Goal: Navigation & Orientation: Understand site structure

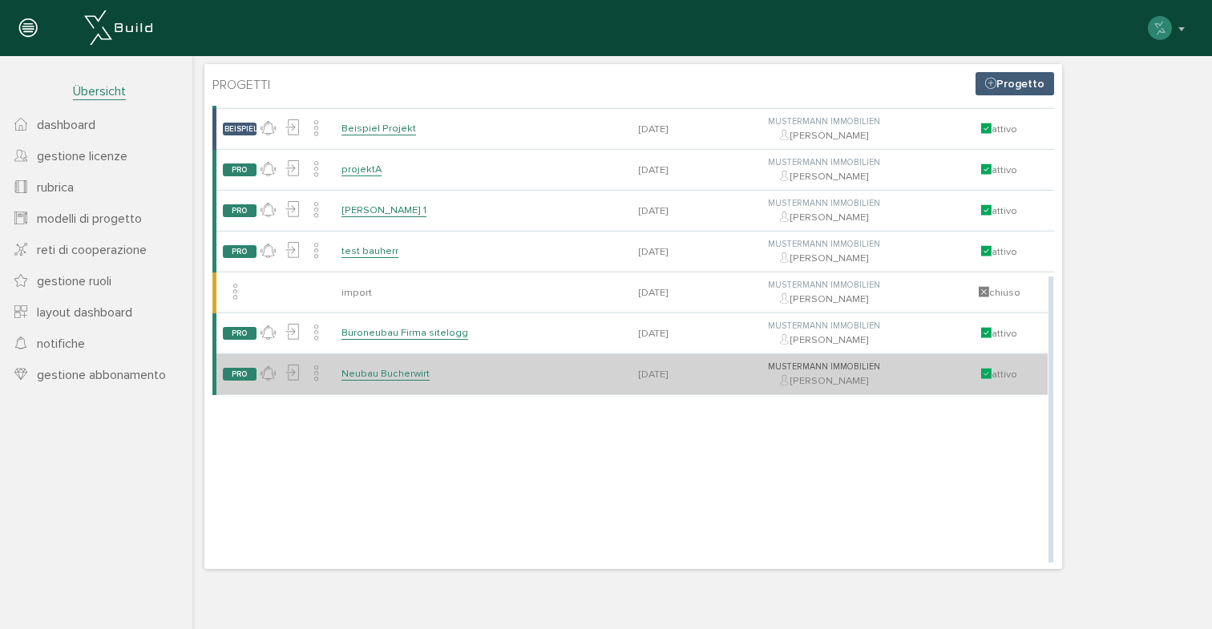
click at [392, 381] on link "Neubau Bucherwirt" at bounding box center [385, 374] width 88 height 14
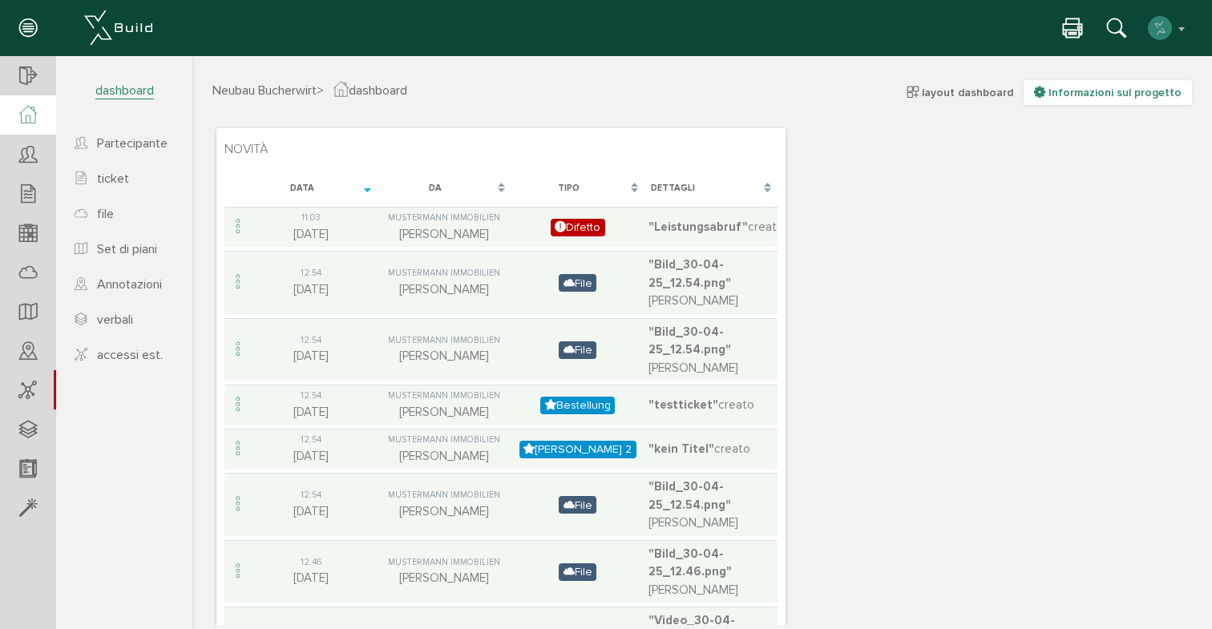
click at [1111, 92] on span "Informazioni sul progetto" at bounding box center [1114, 93] width 133 height 14
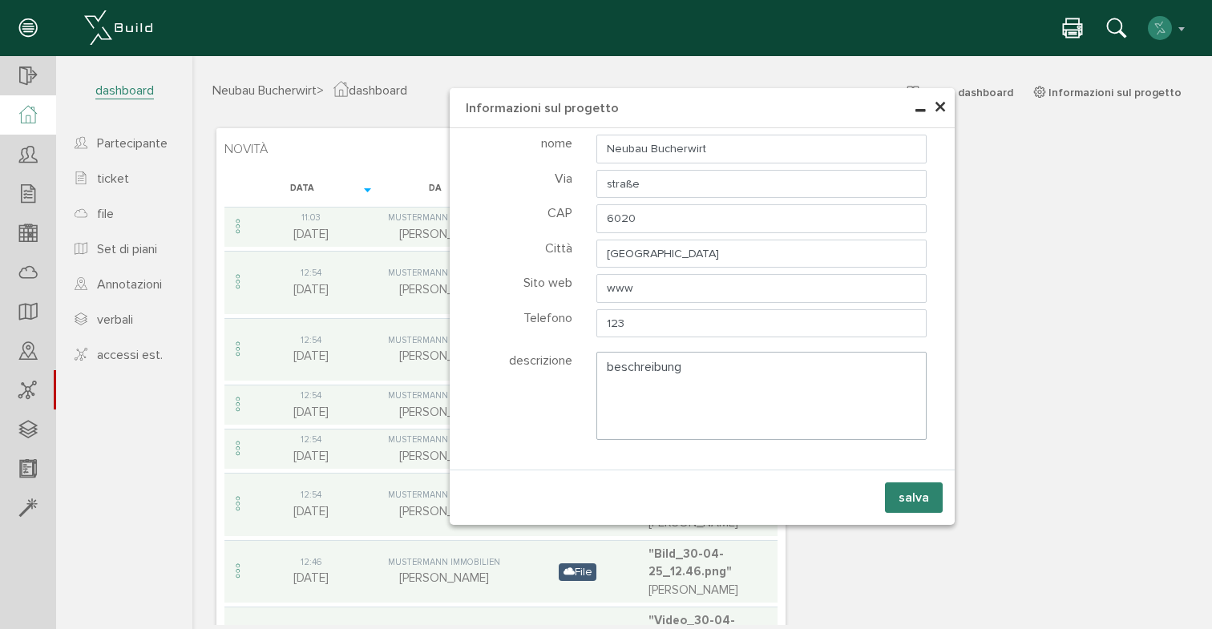
click at [941, 107] on span "×" at bounding box center [940, 107] width 13 height 31
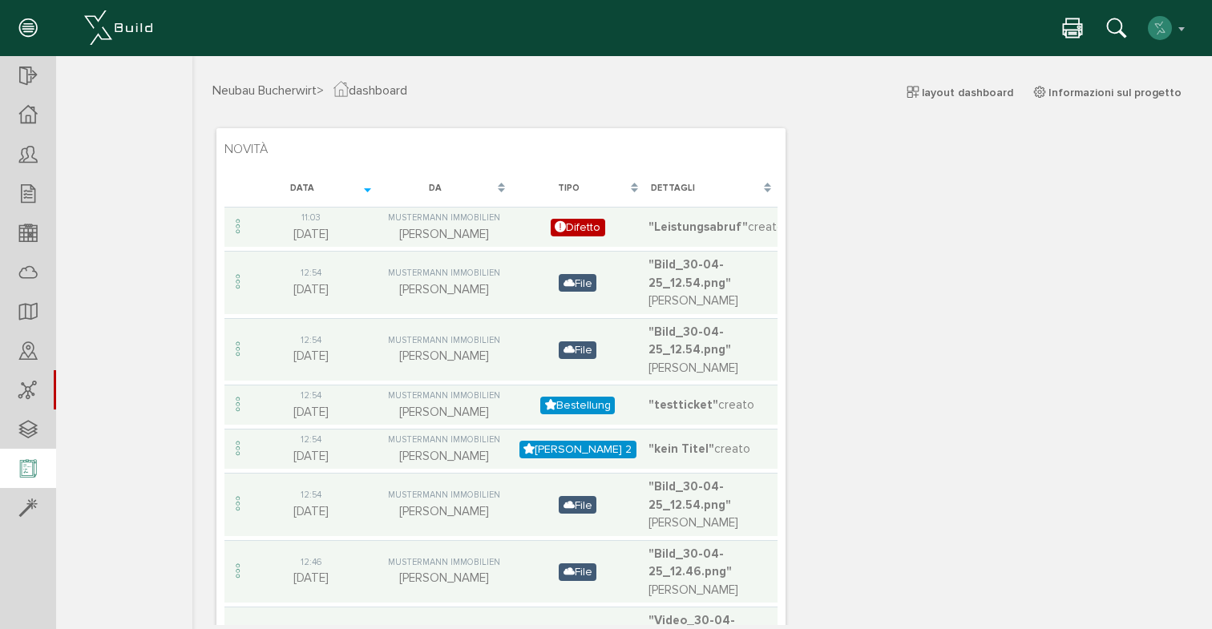
click at [18, 474] on div at bounding box center [28, 469] width 56 height 41
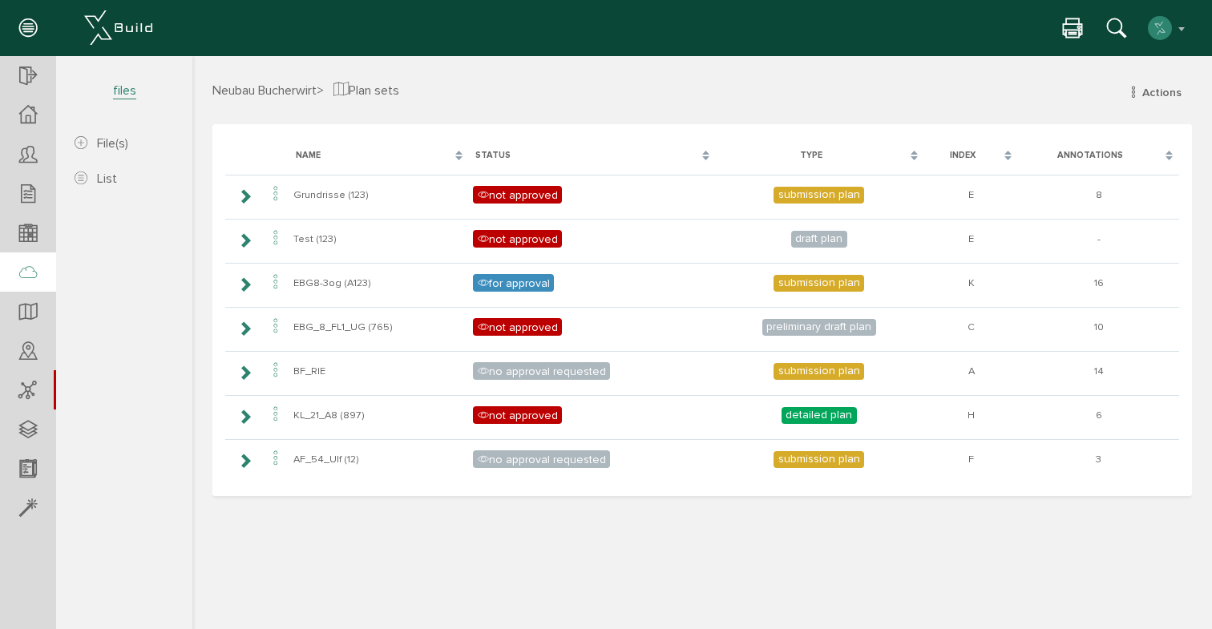
click at [38, 268] on div at bounding box center [28, 272] width 56 height 41
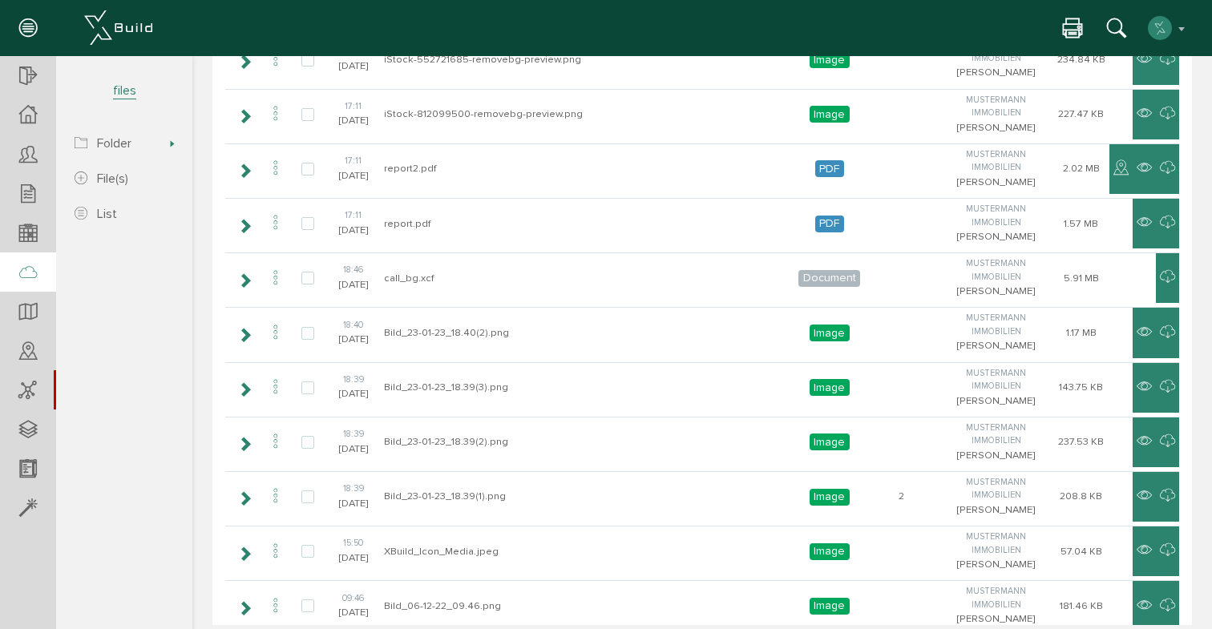
scroll to position [283, 0]
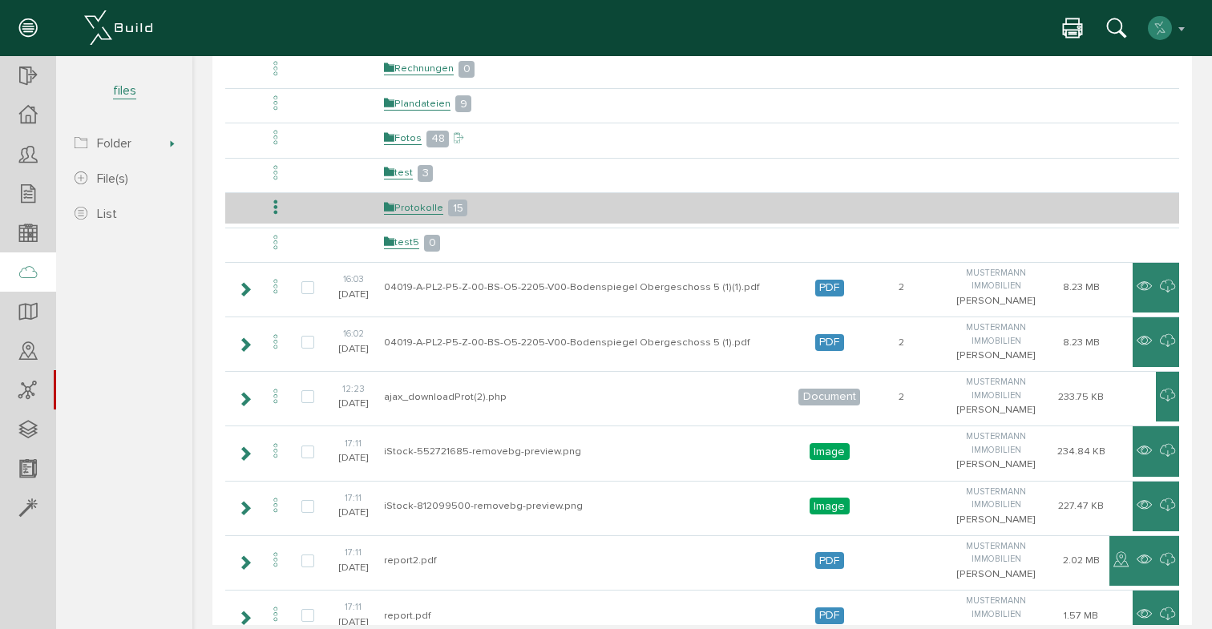
click at [273, 207] on icon at bounding box center [275, 208] width 19 height 22
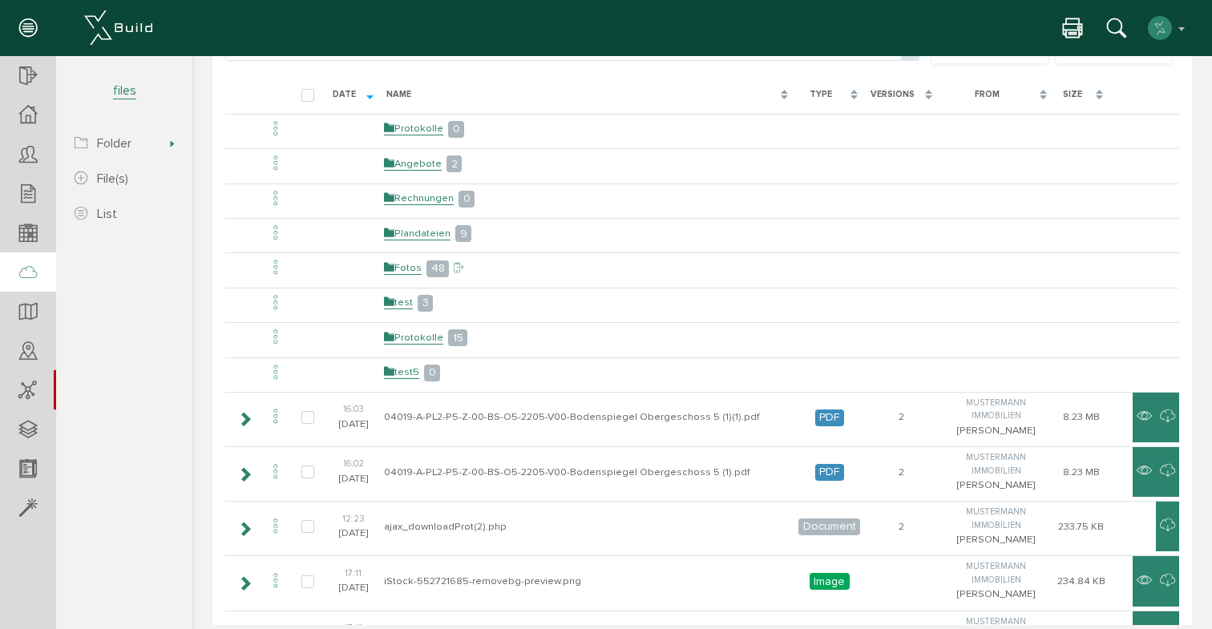
scroll to position [127, 0]
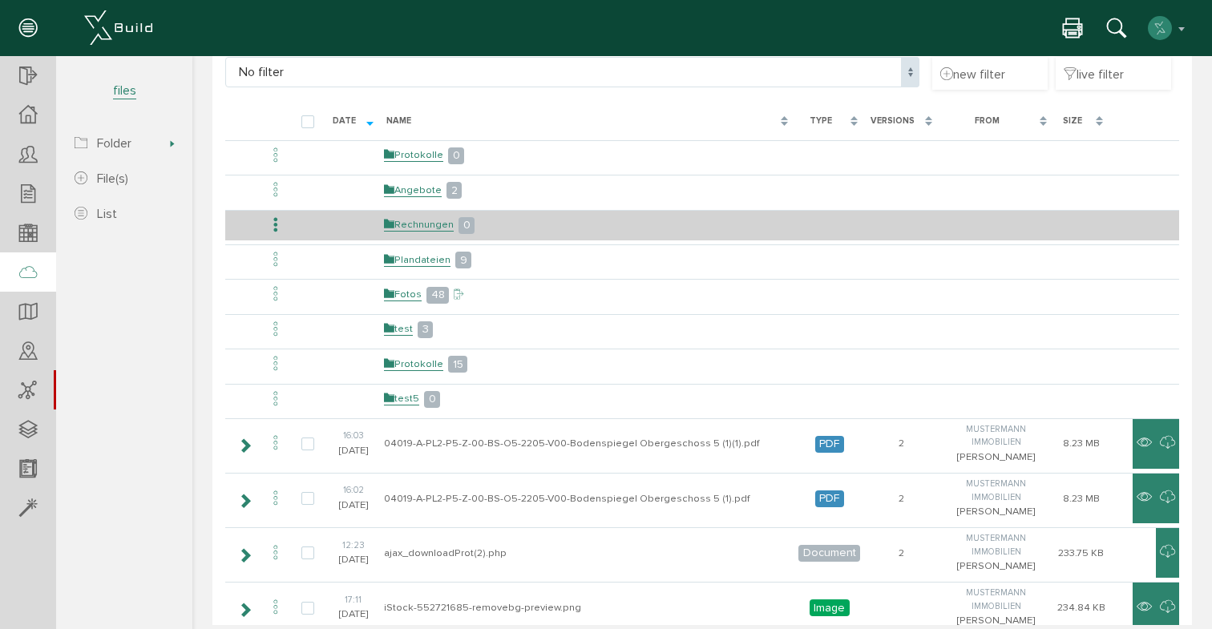
click at [275, 221] on icon at bounding box center [275, 226] width 19 height 22
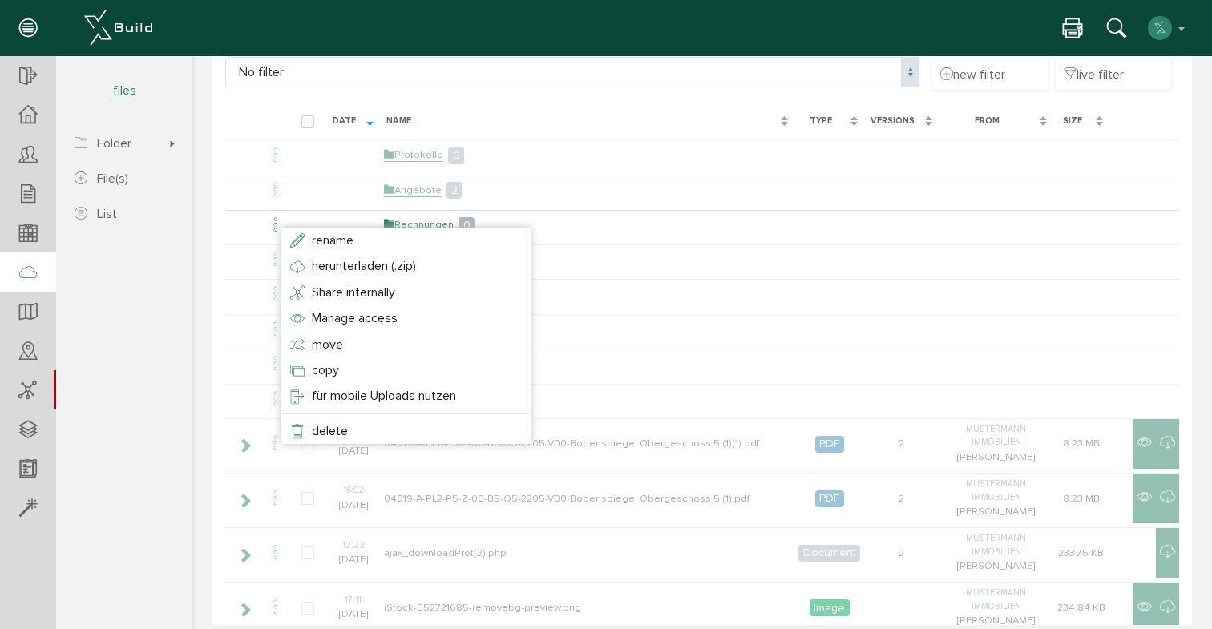
click at [144, 274] on section "Neubau Bucherwirt Übersicht Teilnehmer Teilnehmer öffnen neuer Teilnehmer Teiln…" at bounding box center [96, 326] width 192 height 541
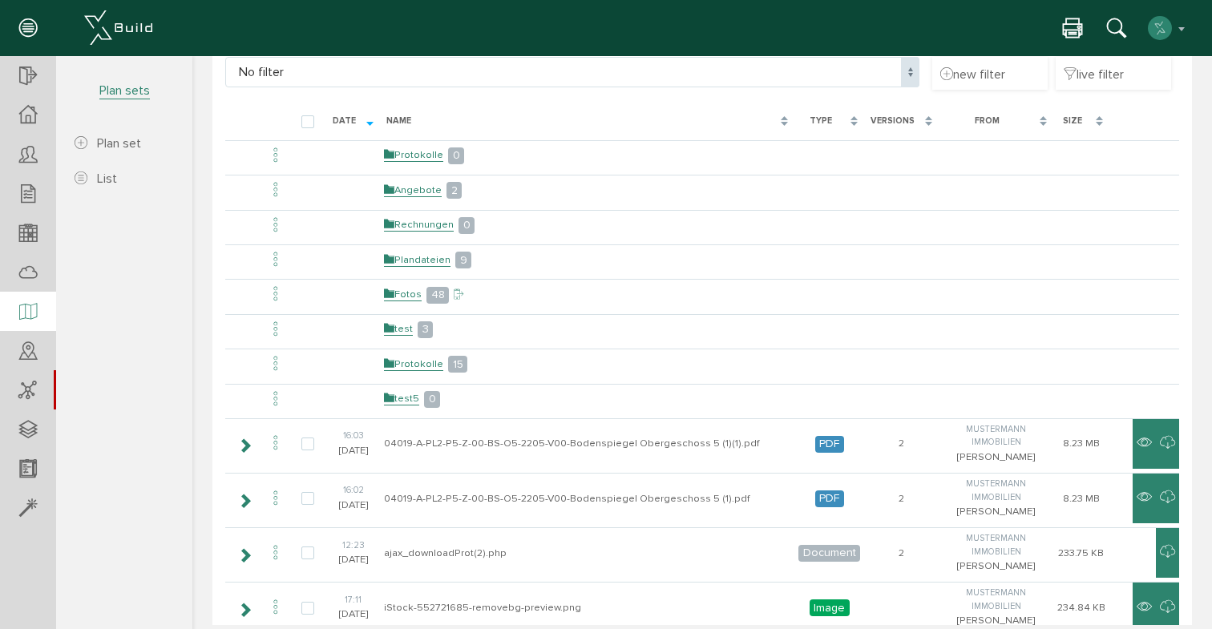
click at [22, 311] on icon at bounding box center [28, 312] width 18 height 22
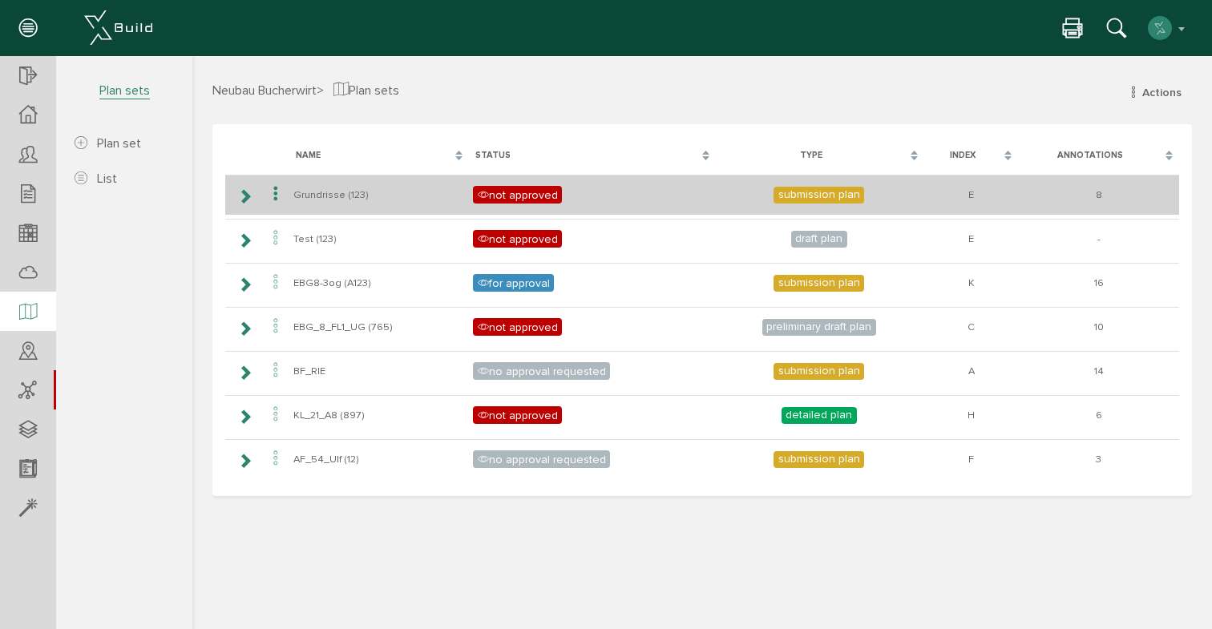
click at [277, 192] on icon at bounding box center [275, 195] width 19 height 22
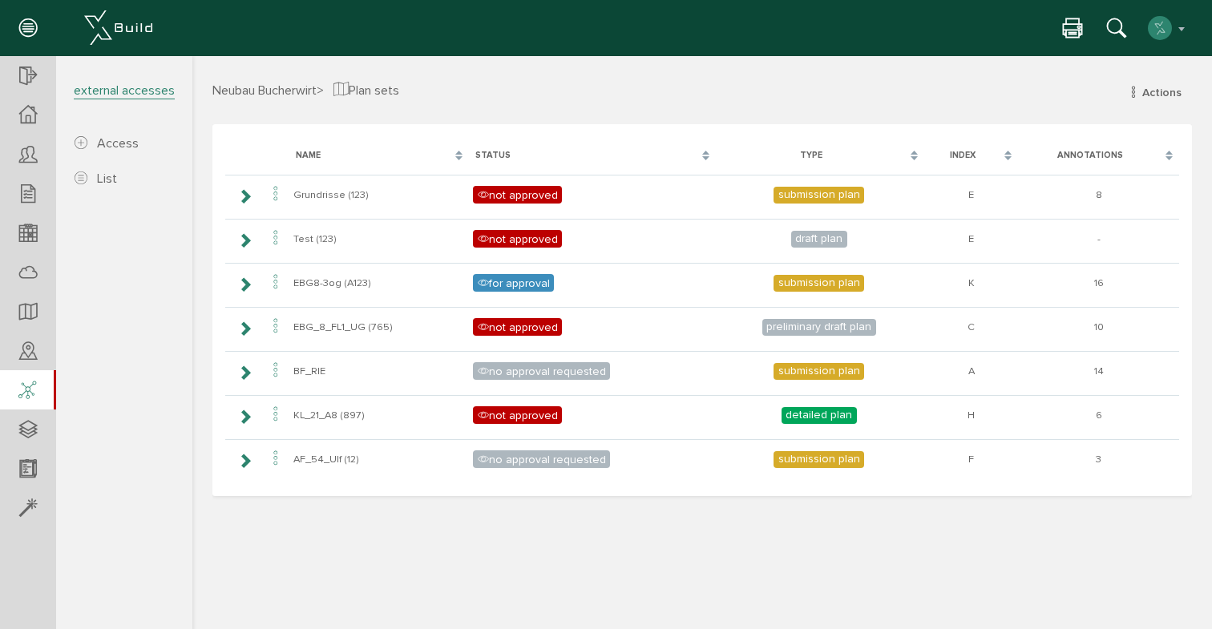
click at [18, 393] on icon at bounding box center [27, 391] width 18 height 22
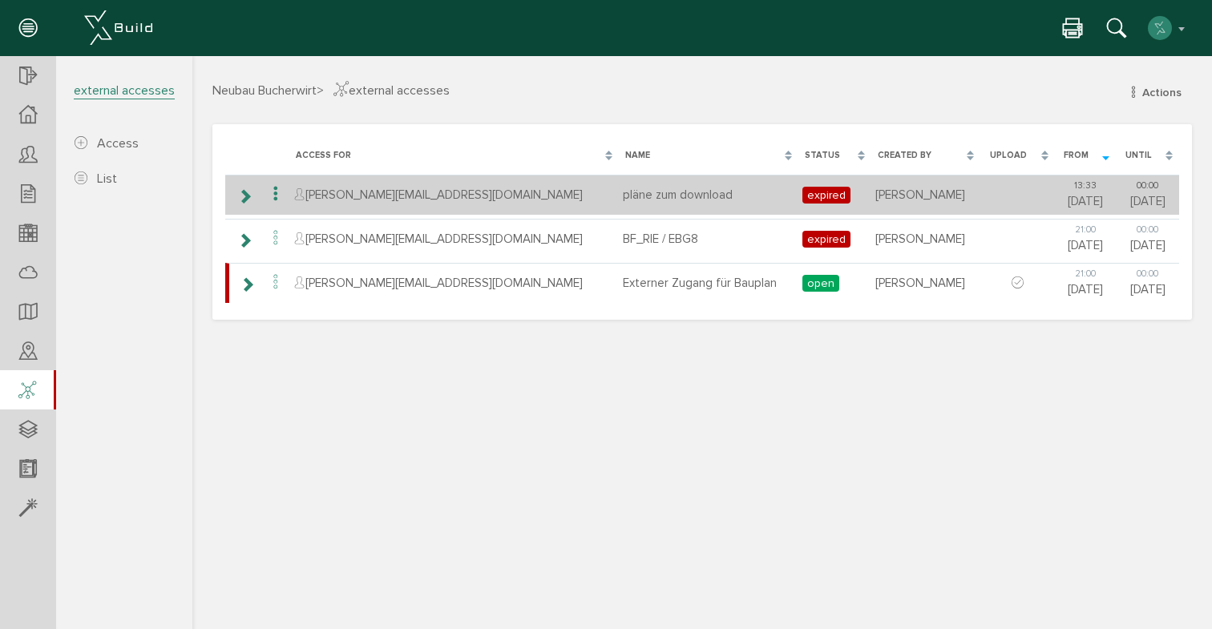
click at [276, 190] on icon at bounding box center [275, 195] width 19 height 22
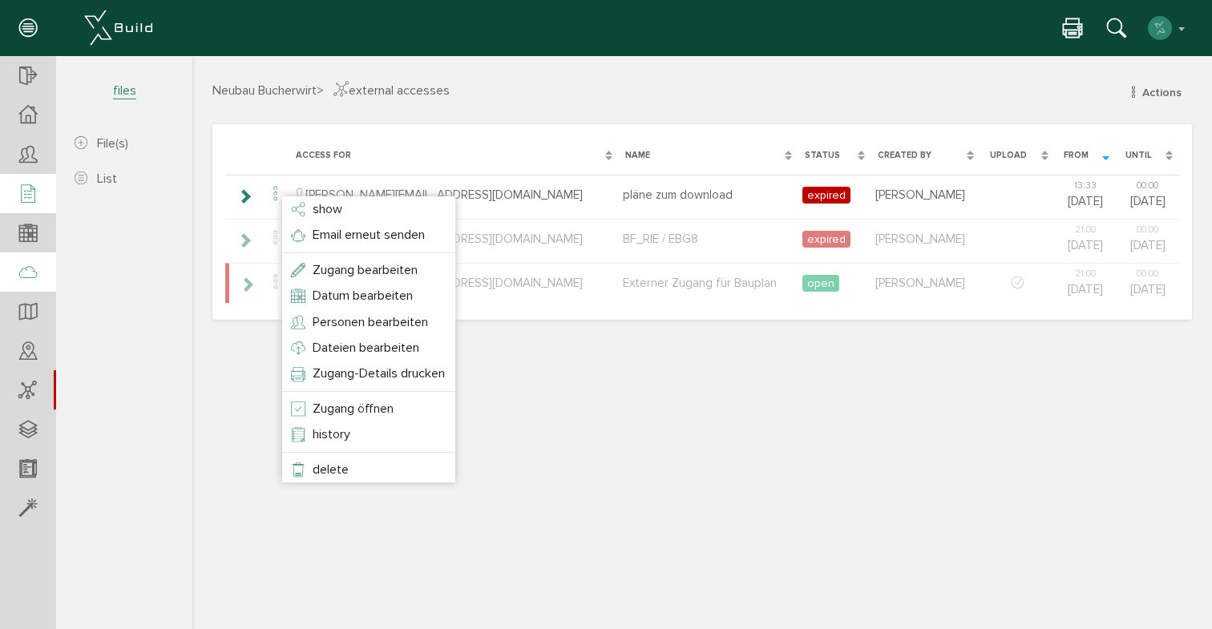
click at [37, 211] on div at bounding box center [28, 194] width 56 height 41
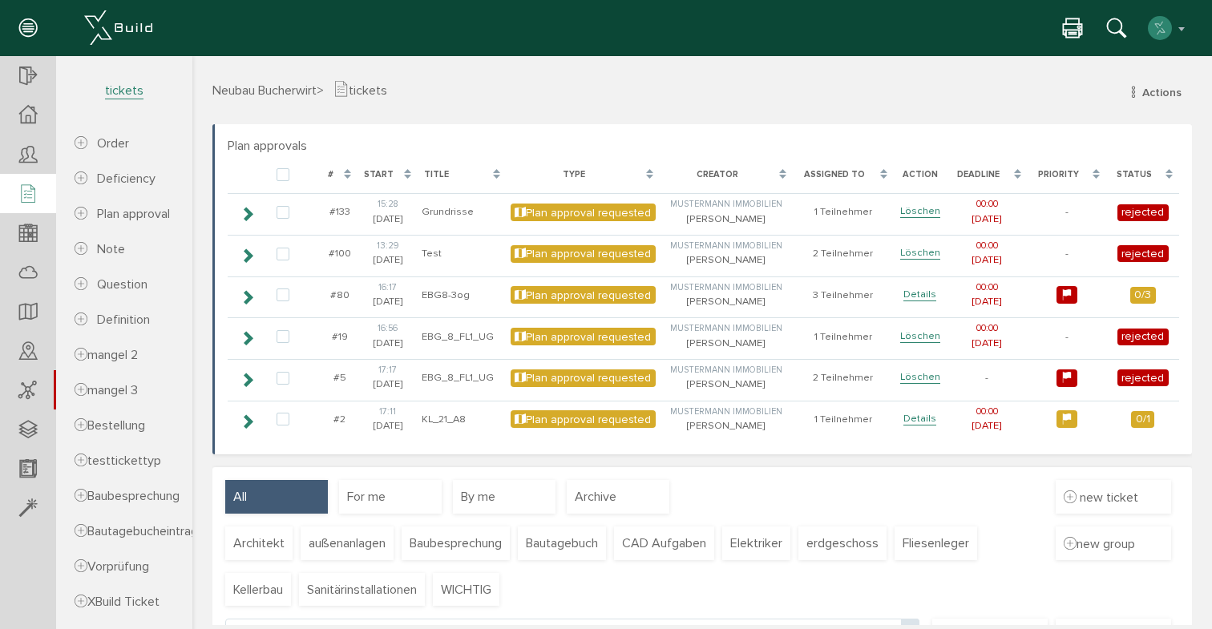
click at [223, 215] on div "Plan approvals [PERSON_NAME], bitte warten... # Start title Type Creator Assign…" at bounding box center [701, 289] width 979 height 330
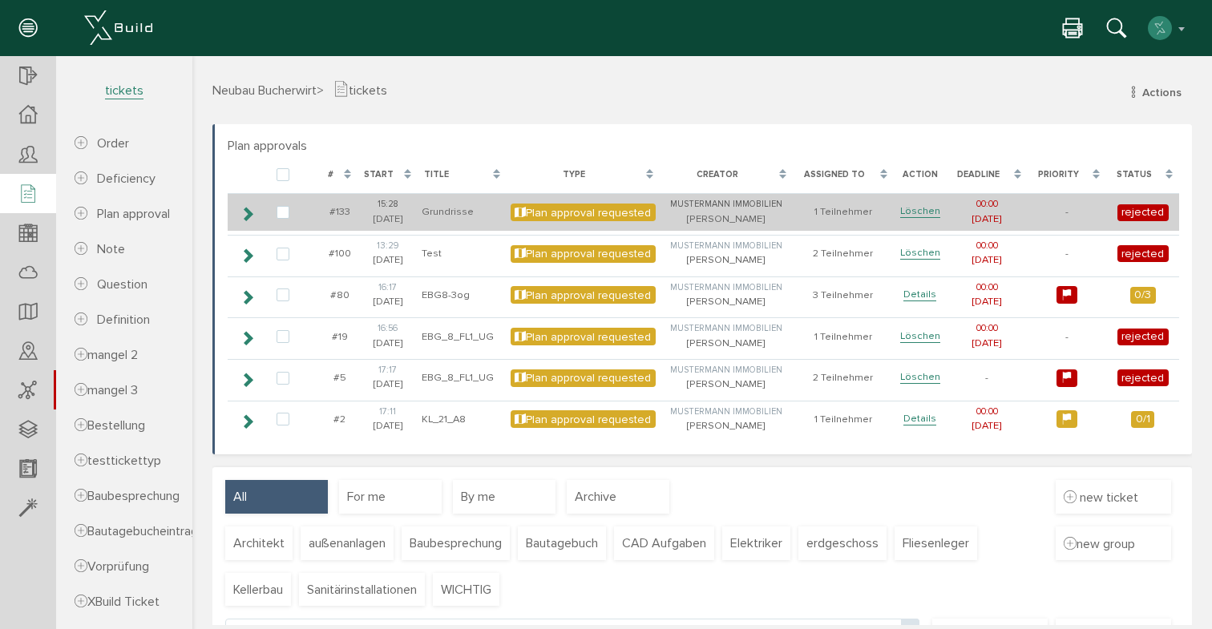
click at [237, 216] on td at bounding box center [246, 212] width 37 height 38
click at [245, 217] on icon at bounding box center [247, 214] width 15 height 13
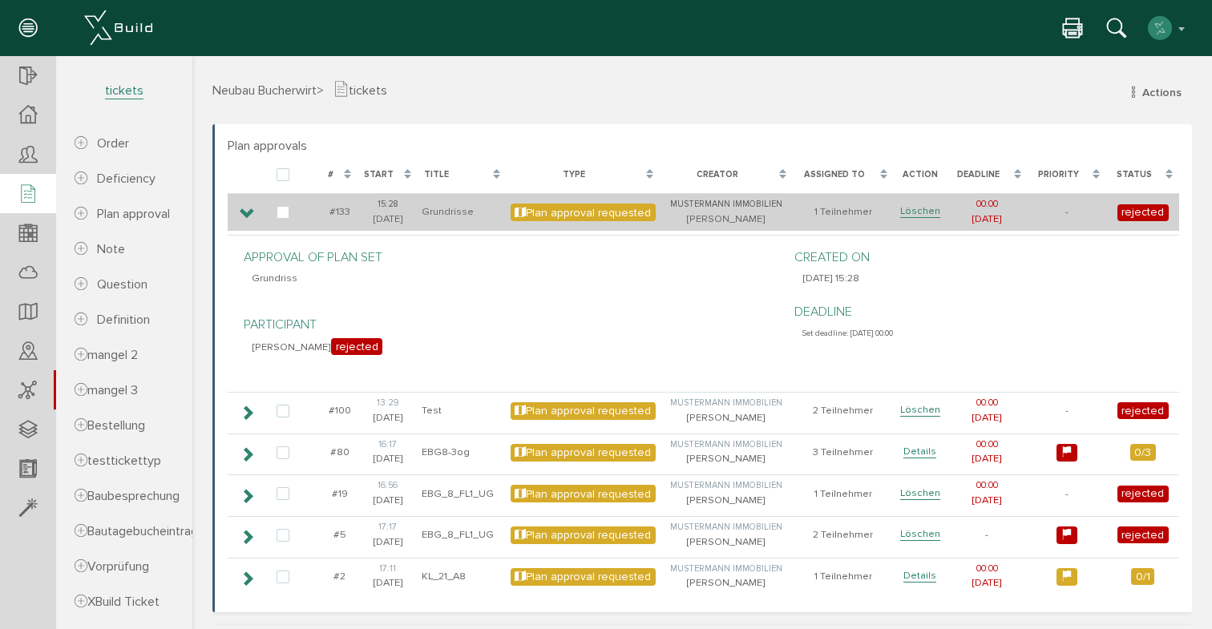
click at [245, 217] on icon at bounding box center [247, 214] width 15 height 13
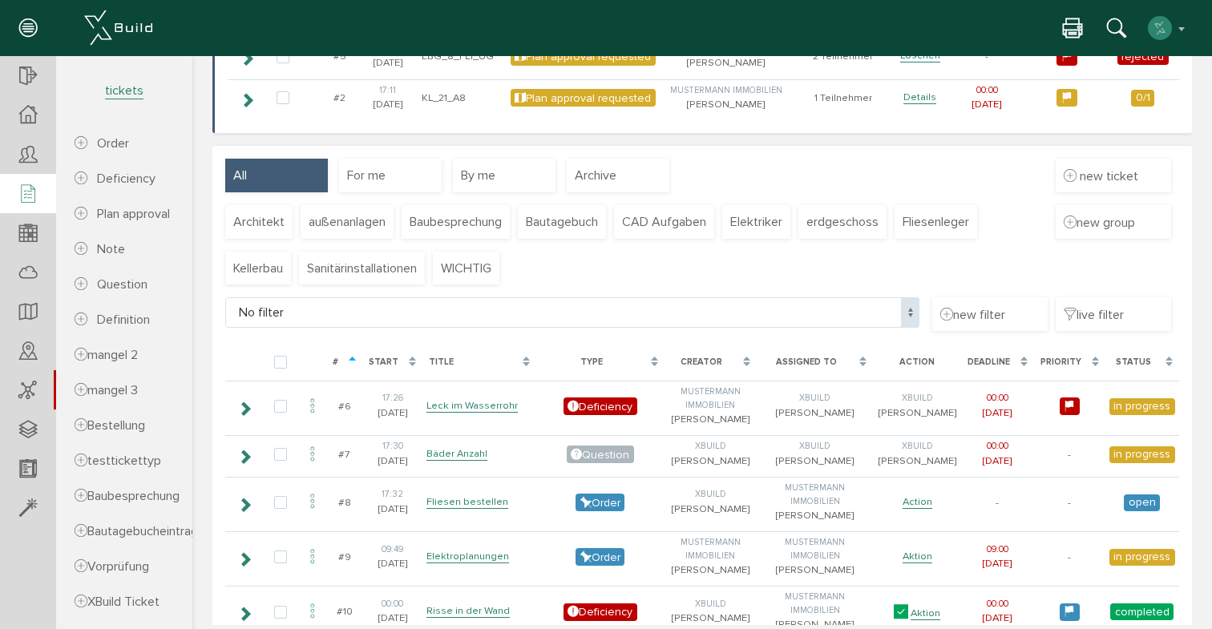
scroll to position [331, 0]
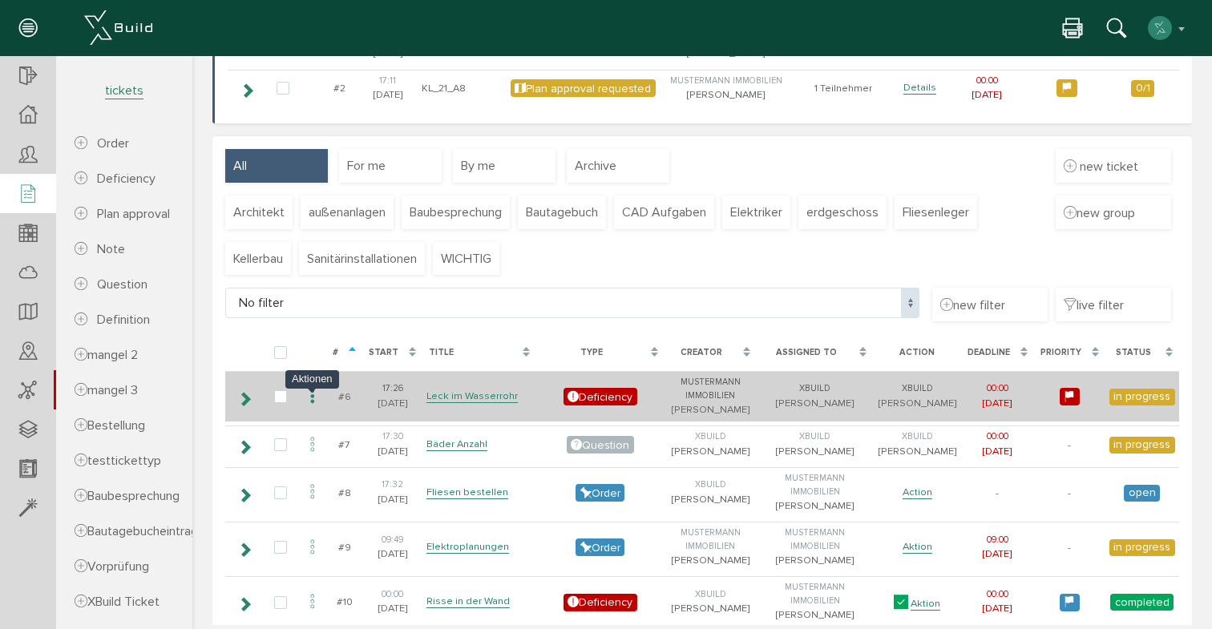
click at [317, 405] on icon at bounding box center [312, 397] width 19 height 22
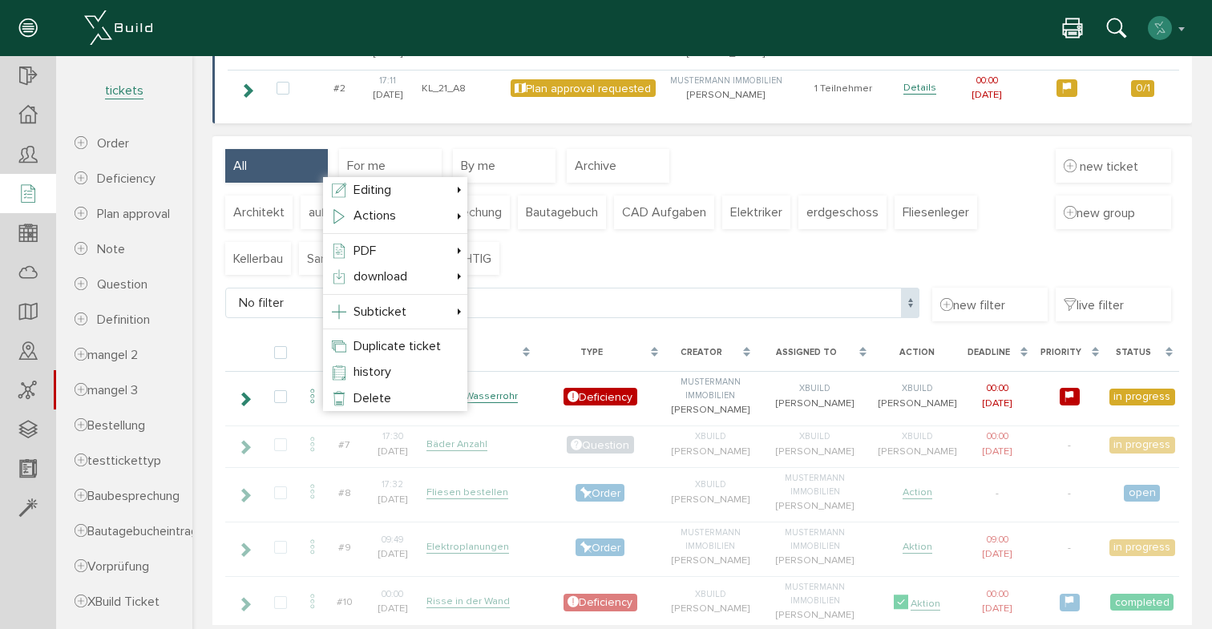
click at [316, 405] on div at bounding box center [701, 340] width 1019 height 569
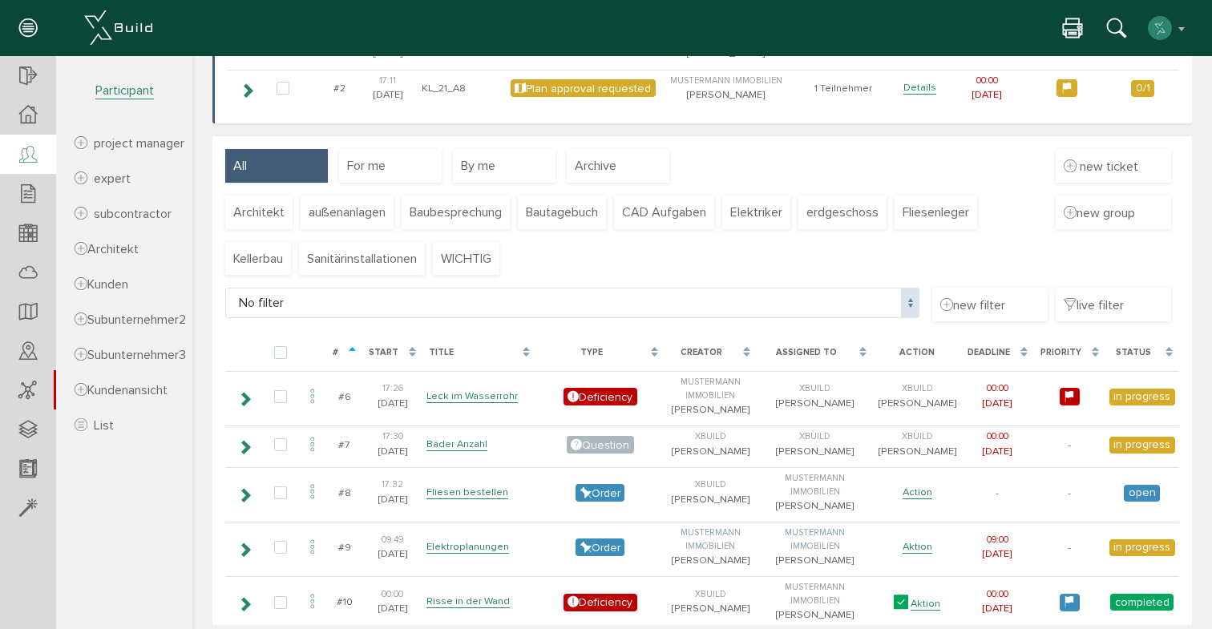
click at [31, 150] on icon at bounding box center [28, 155] width 18 height 22
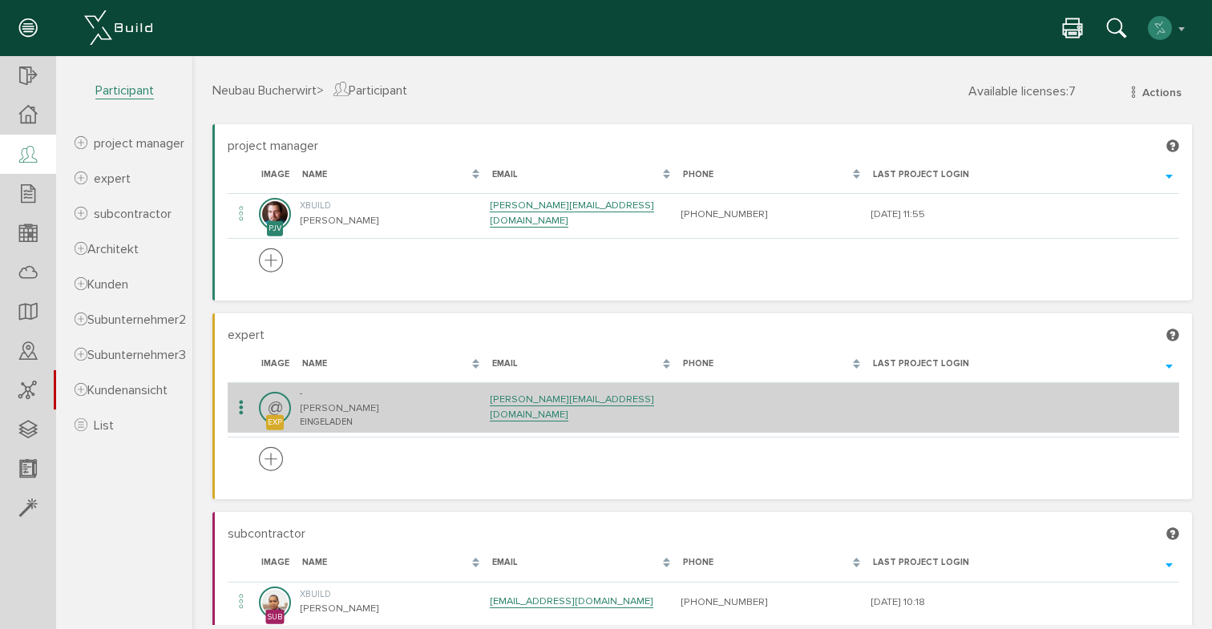
click at [244, 401] on icon at bounding box center [241, 408] width 19 height 22
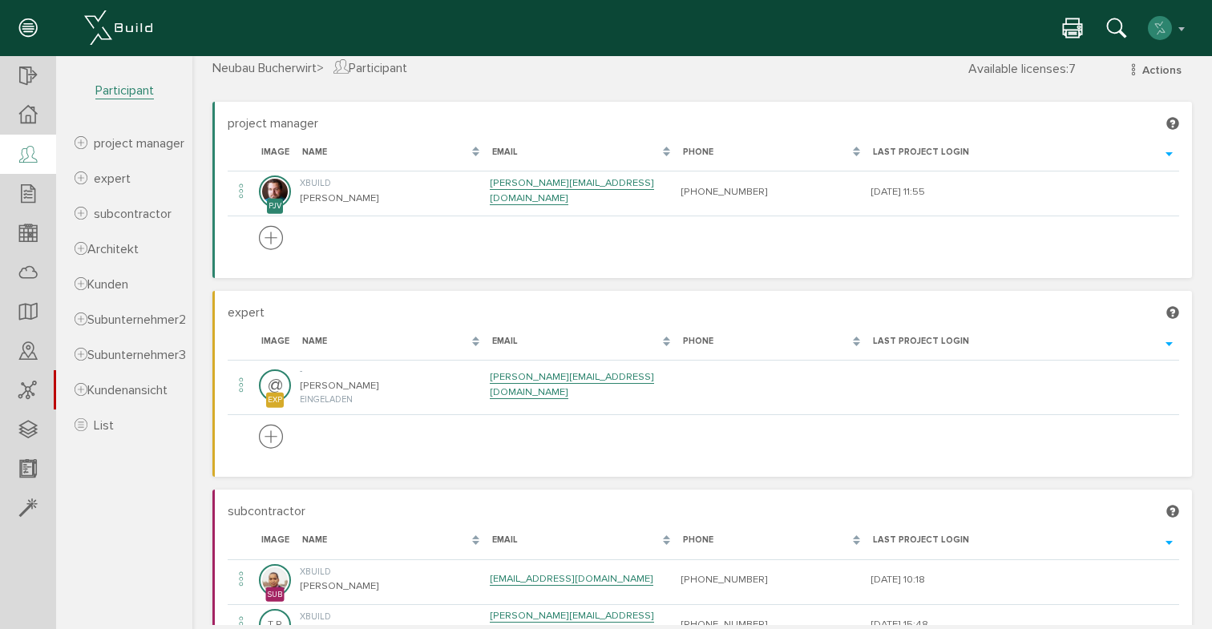
scroll to position [26, 0]
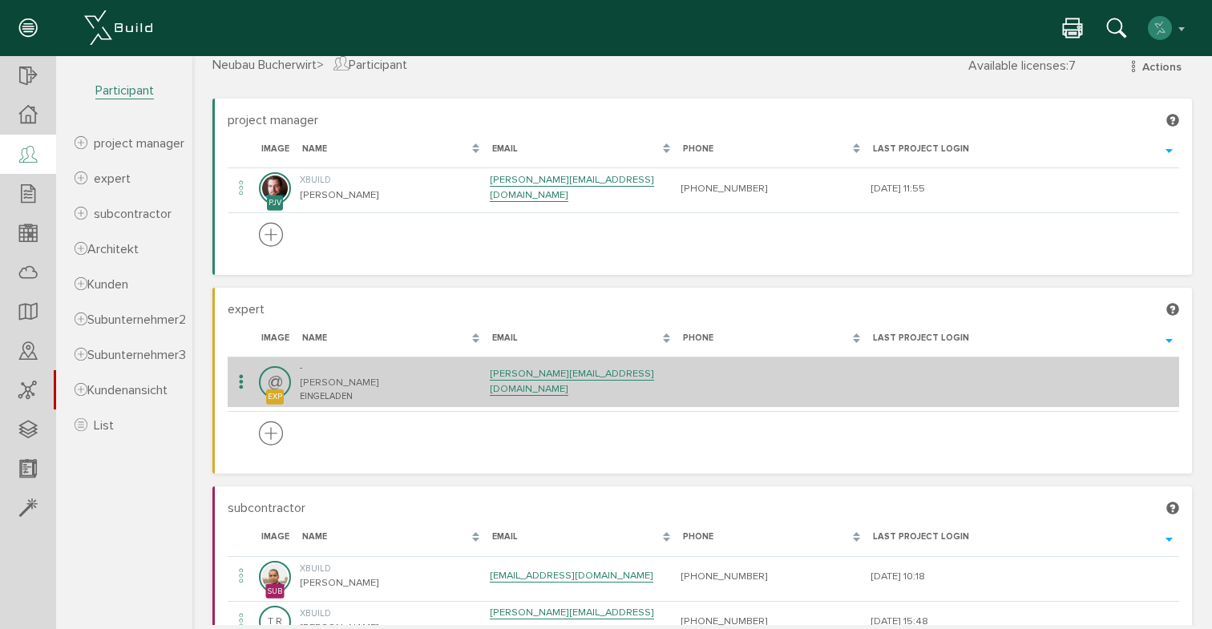
click at [242, 385] on icon at bounding box center [241, 383] width 19 height 22
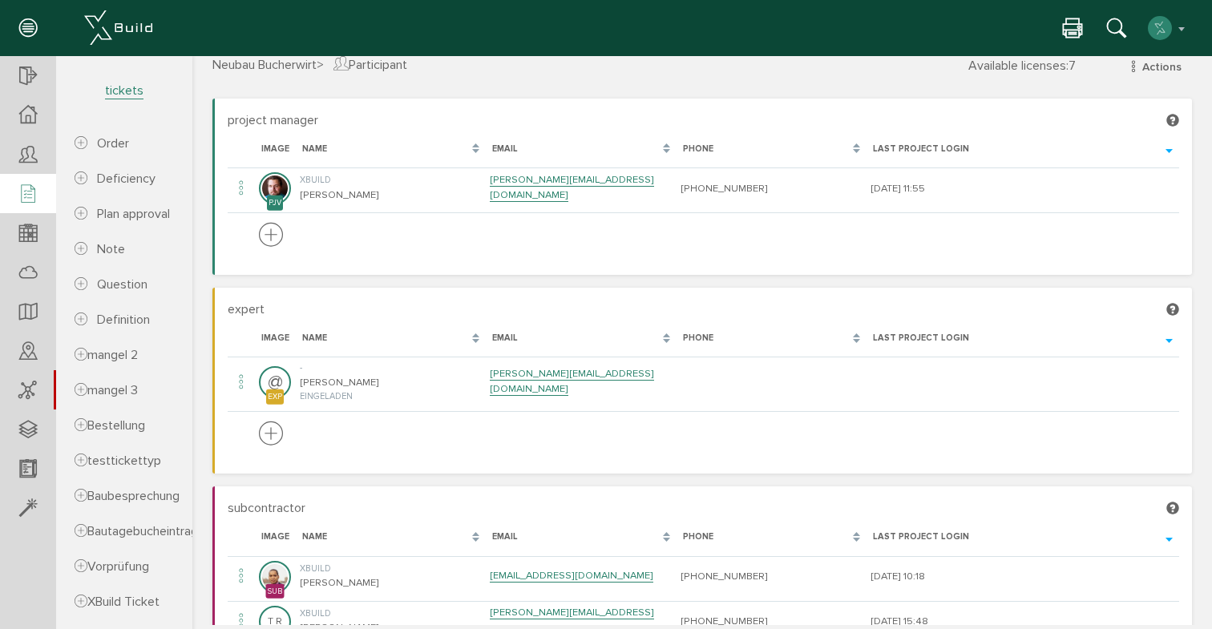
click at [27, 188] on icon at bounding box center [28, 195] width 18 height 22
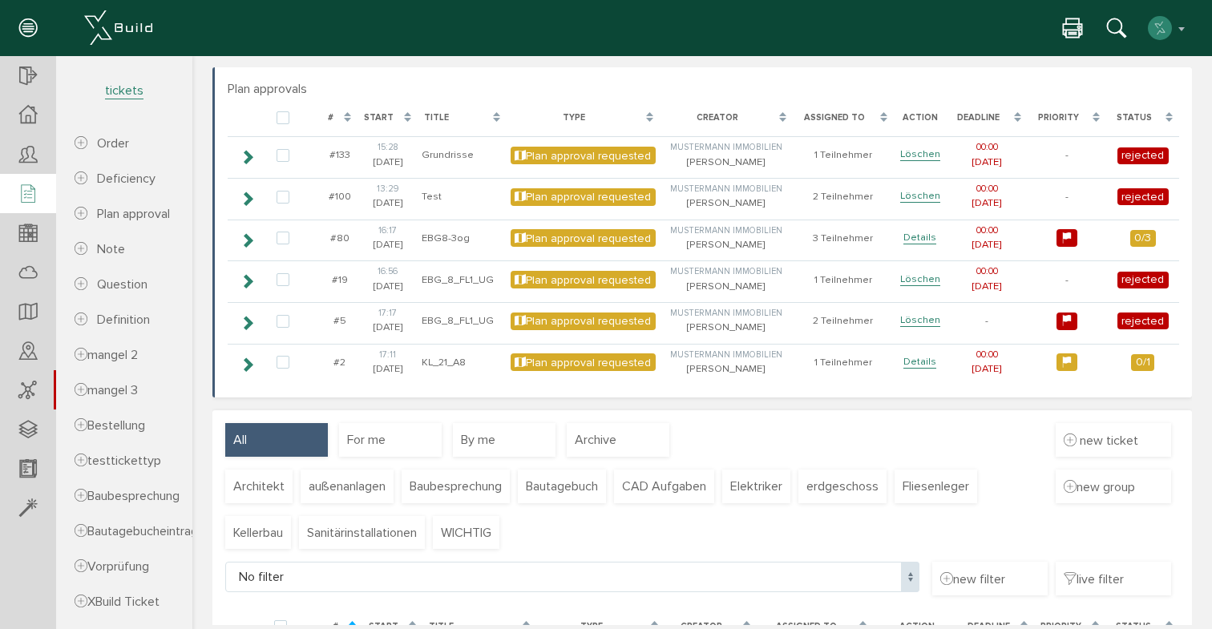
scroll to position [72, 0]
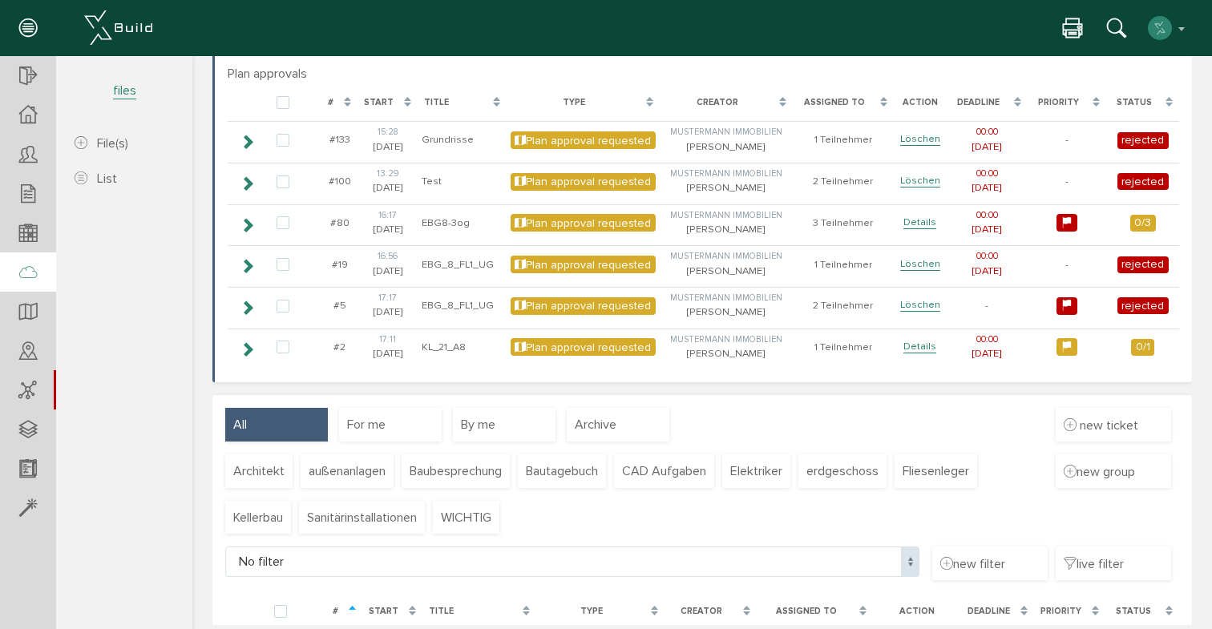
click at [27, 257] on div at bounding box center [28, 272] width 56 height 41
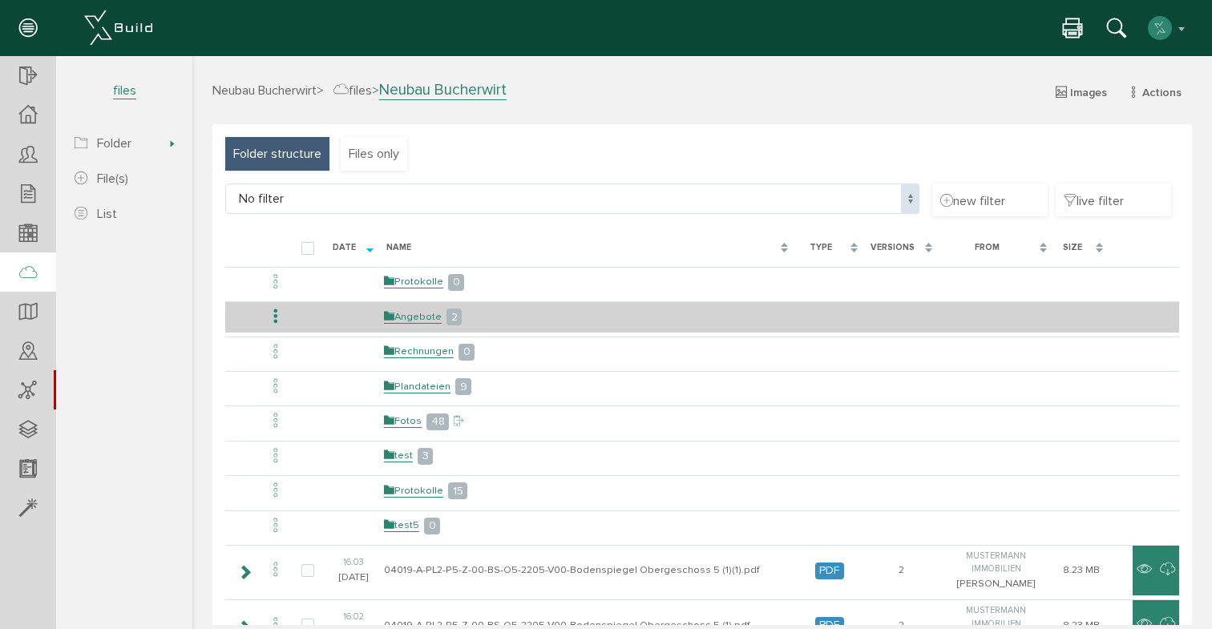
click at [275, 304] on td at bounding box center [275, 316] width 27 height 30
click at [275, 312] on icon at bounding box center [275, 317] width 19 height 22
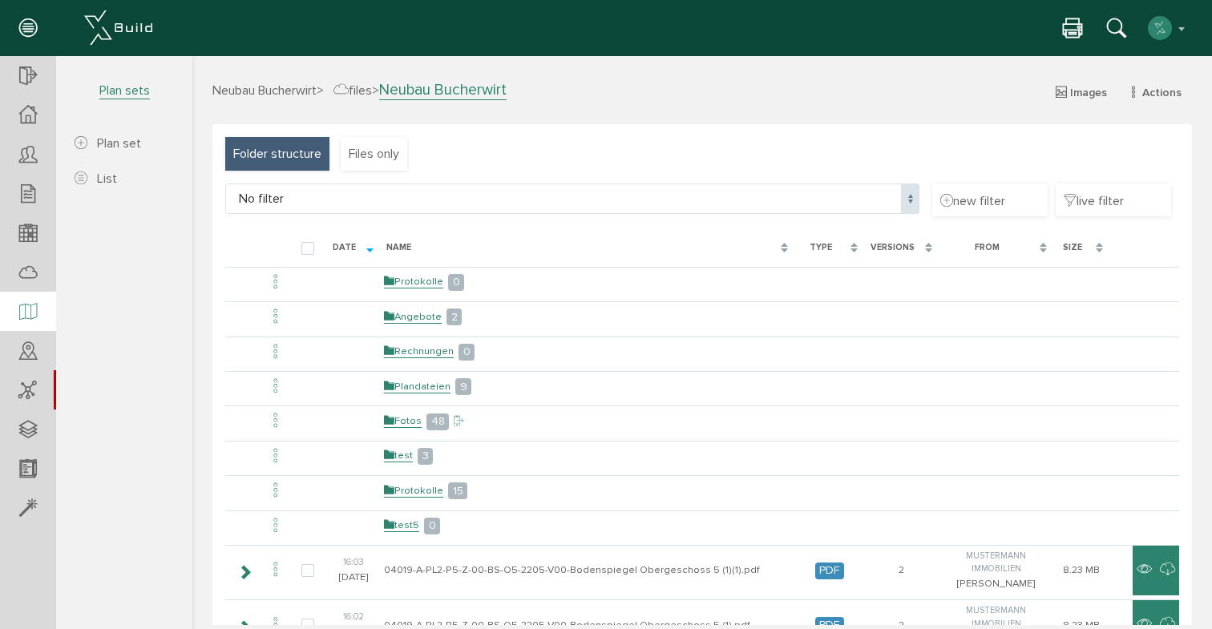
click at [33, 308] on icon at bounding box center [28, 312] width 18 height 22
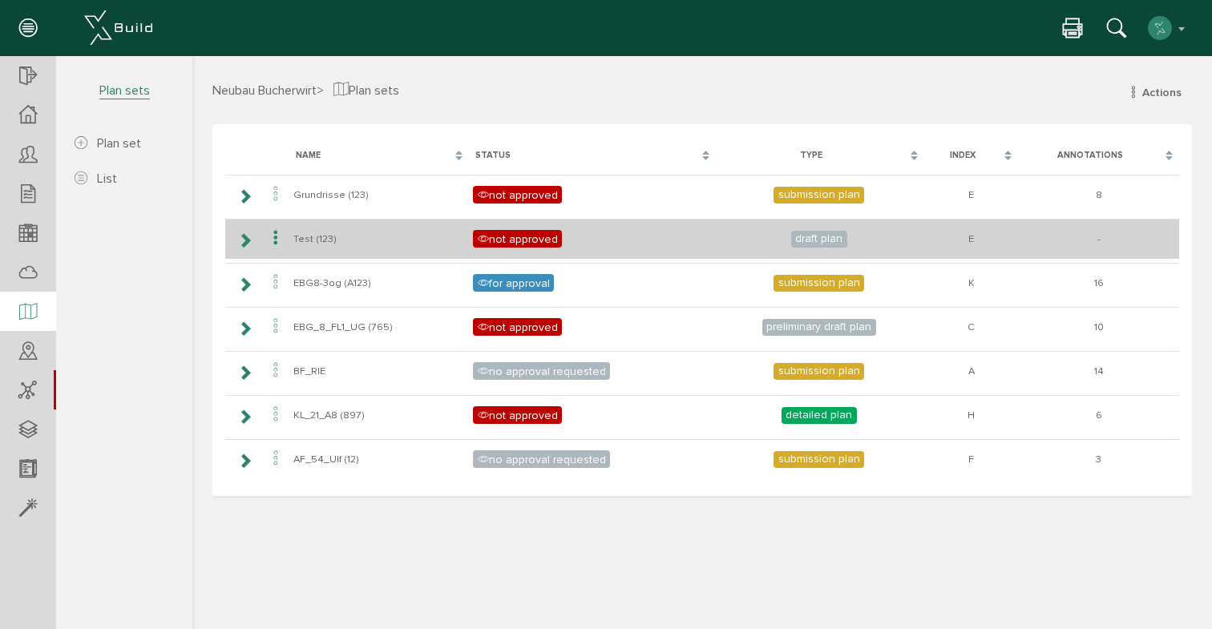
click at [272, 244] on icon at bounding box center [275, 239] width 19 height 22
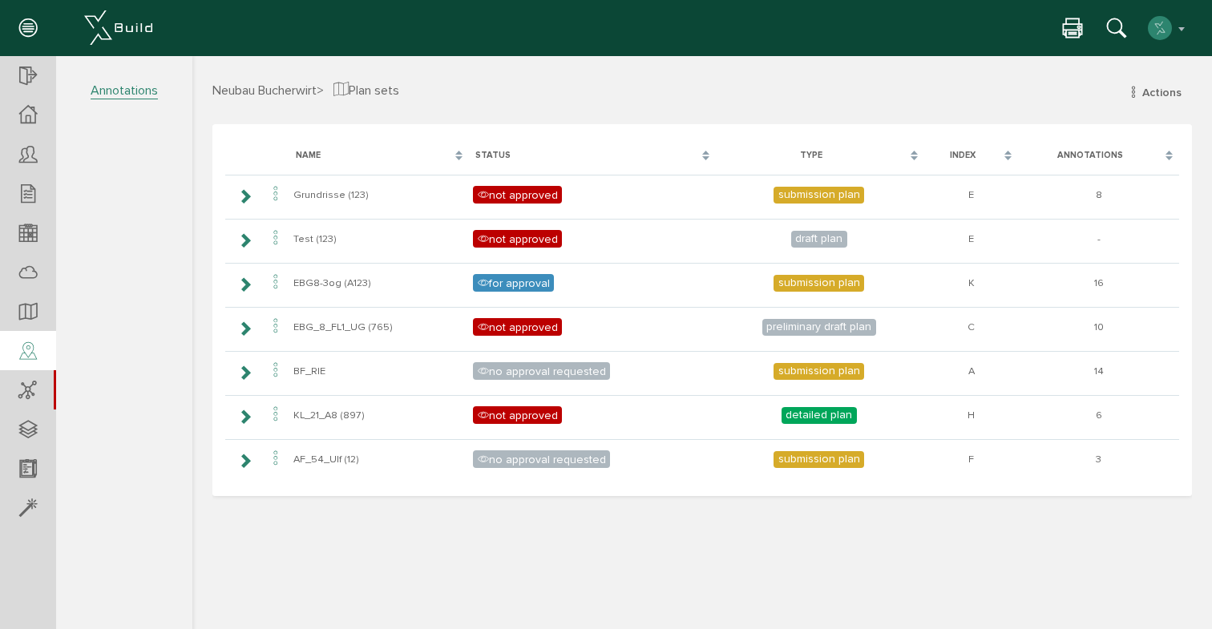
click at [30, 345] on icon at bounding box center [28, 352] width 18 height 22
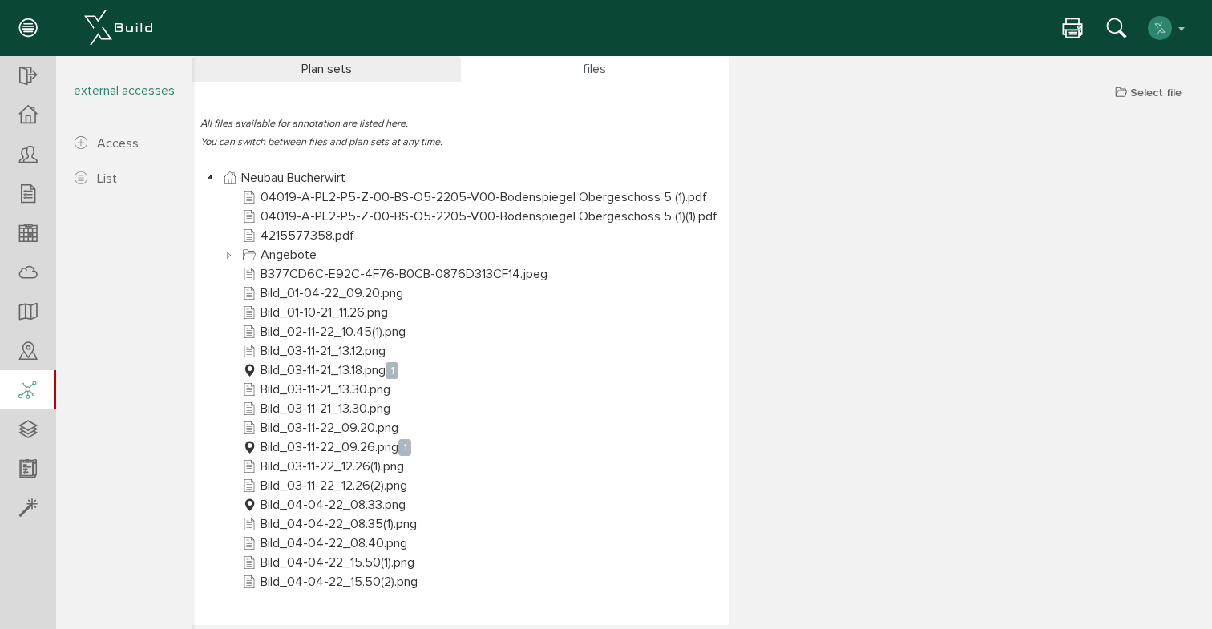
click at [19, 398] on icon at bounding box center [27, 391] width 18 height 22
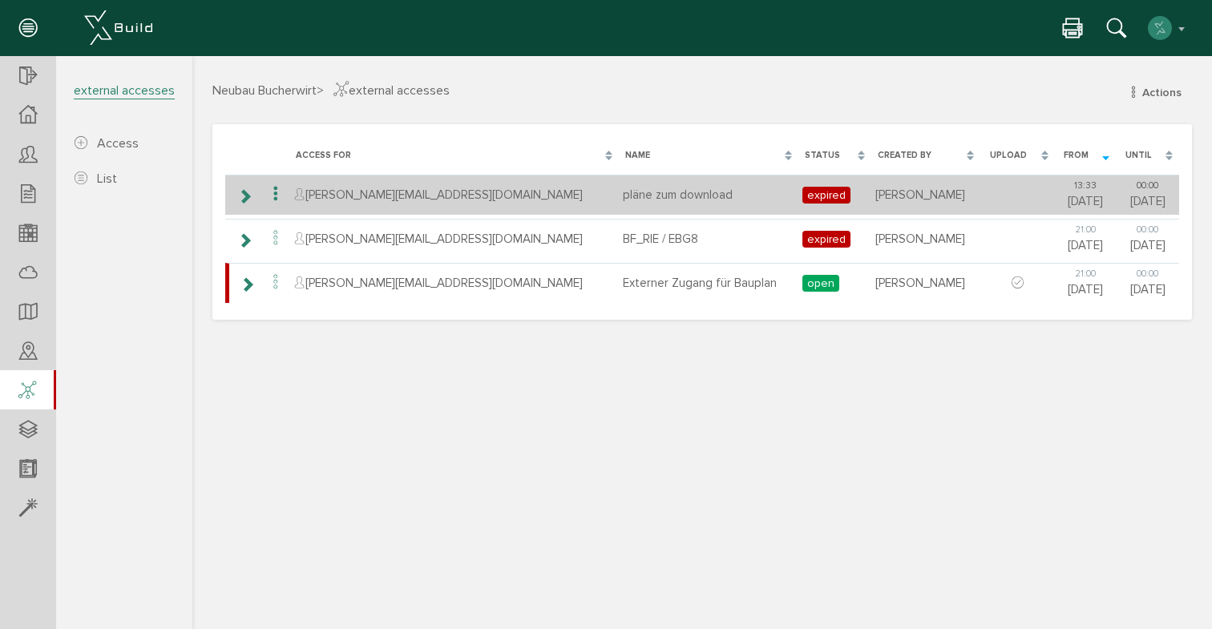
click at [275, 188] on icon at bounding box center [275, 195] width 19 height 22
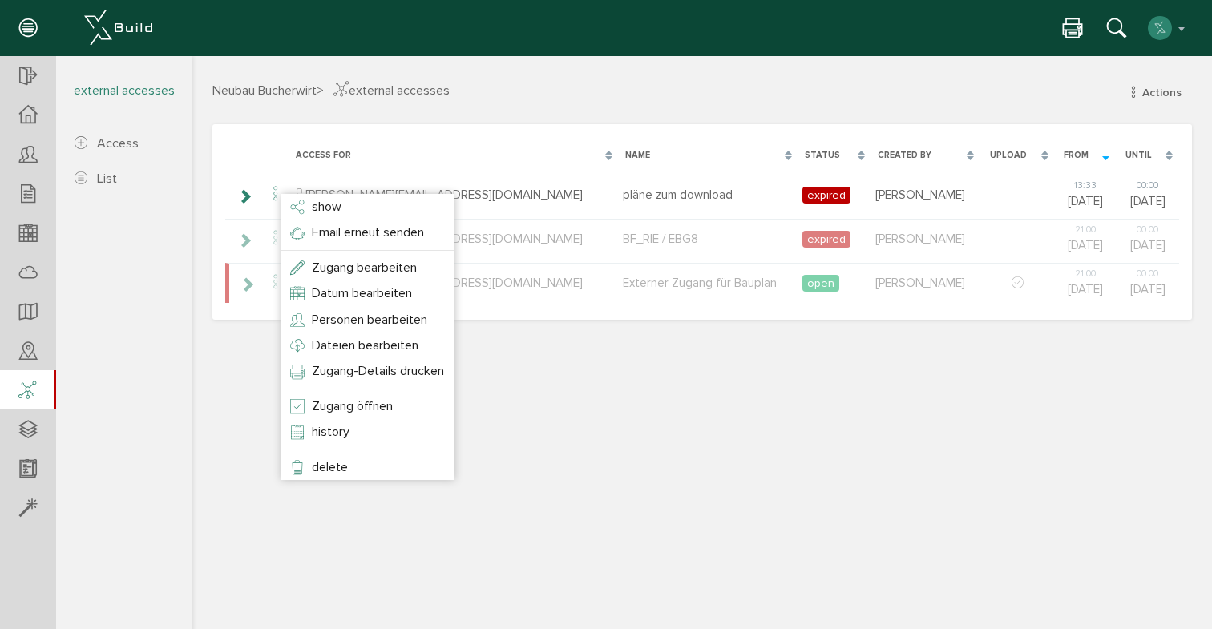
click at [75, 377] on section "Neubau Bucherwirt Übersicht Teilnehmer Teilnehmer öffnen neuer Teilnehmer Teiln…" at bounding box center [96, 326] width 192 height 541
click at [24, 417] on div at bounding box center [28, 429] width 56 height 41
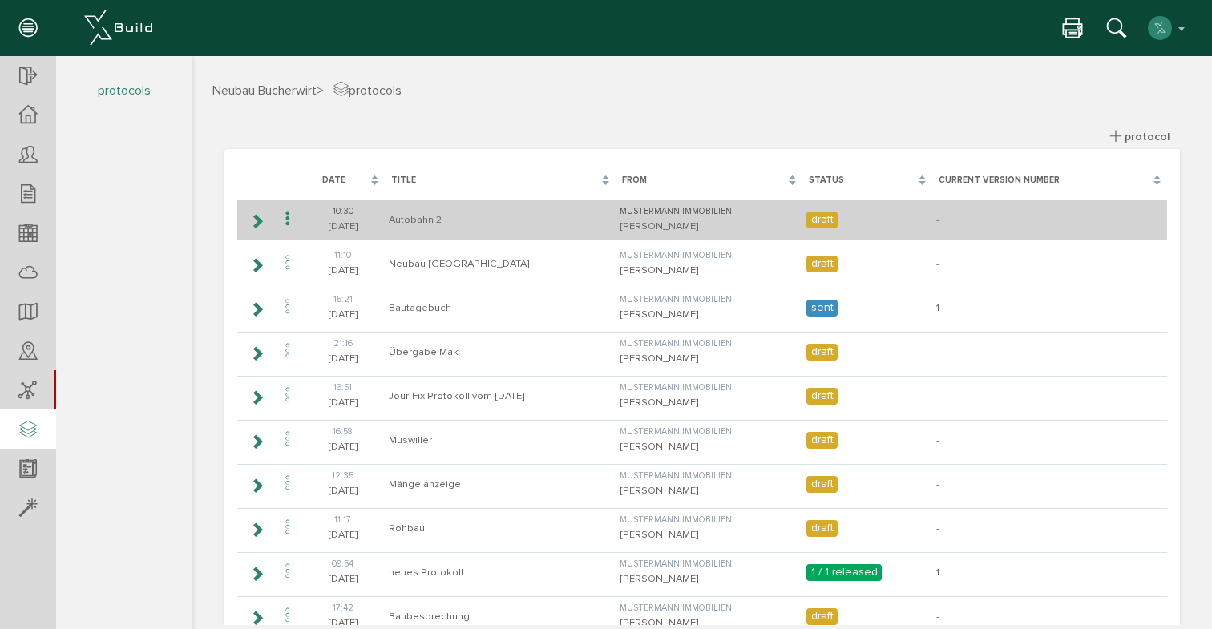
click at [293, 219] on icon at bounding box center [287, 219] width 19 height 22
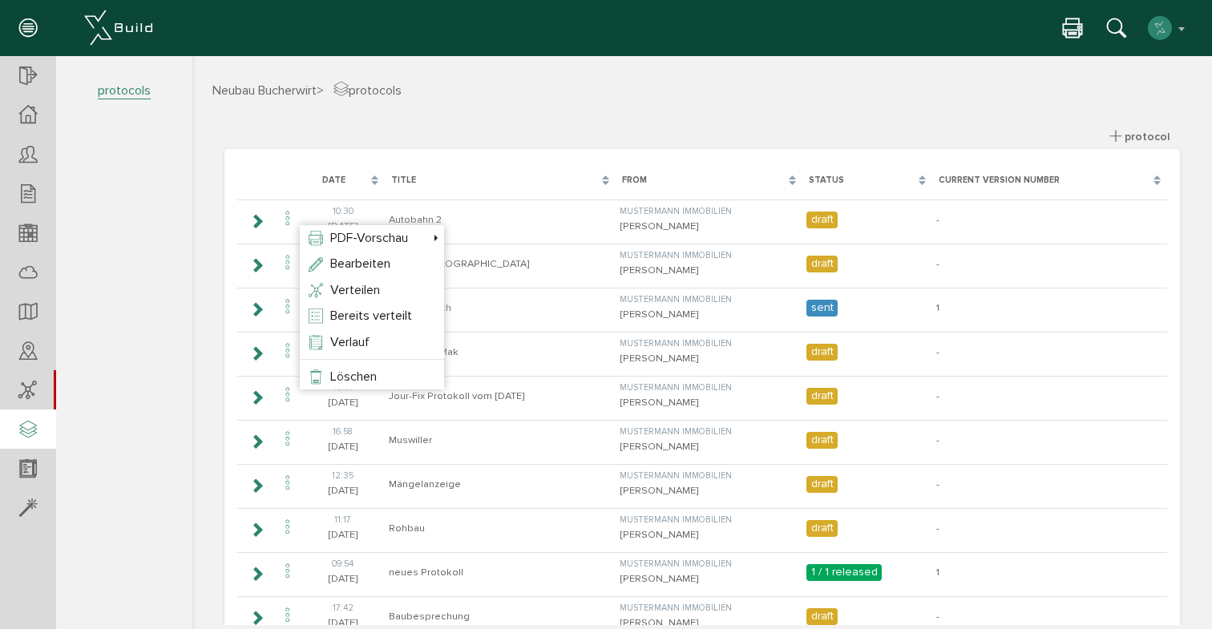
click at [88, 372] on section "Neubau Bucherwirt Übersicht Teilnehmer Teilnehmer öffnen neuer Teilnehmer Teiln…" at bounding box center [96, 326] width 192 height 541
click at [18, 484] on div at bounding box center [28, 469] width 56 height 41
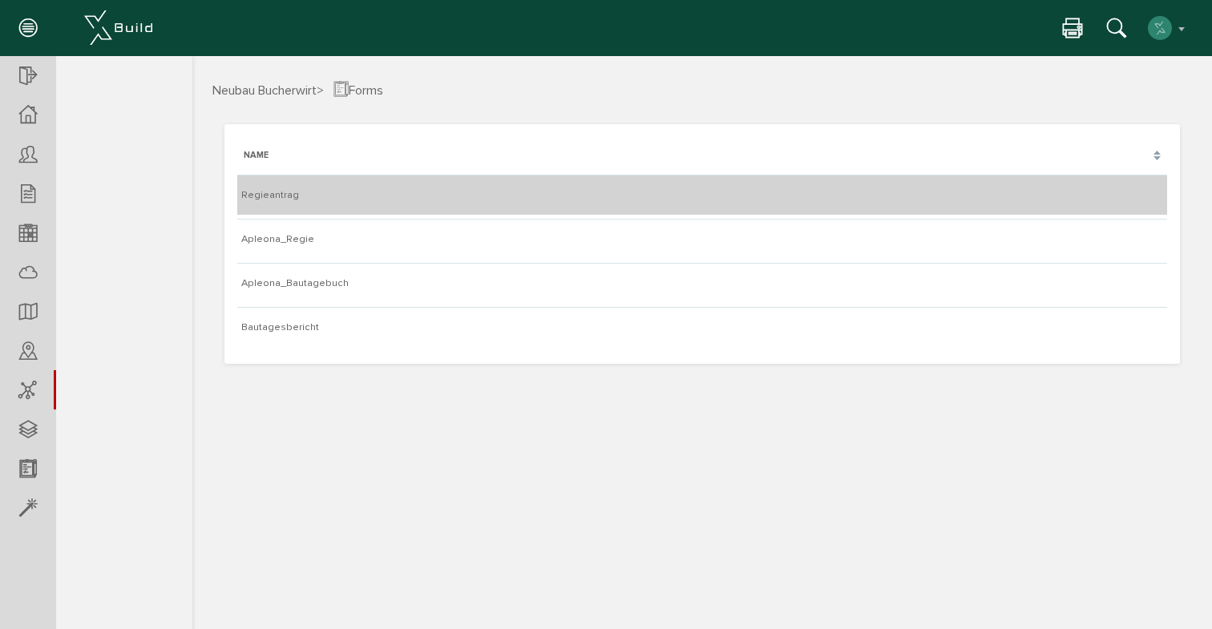
click at [333, 188] on td "Regieantrag" at bounding box center [702, 195] width 930 height 40
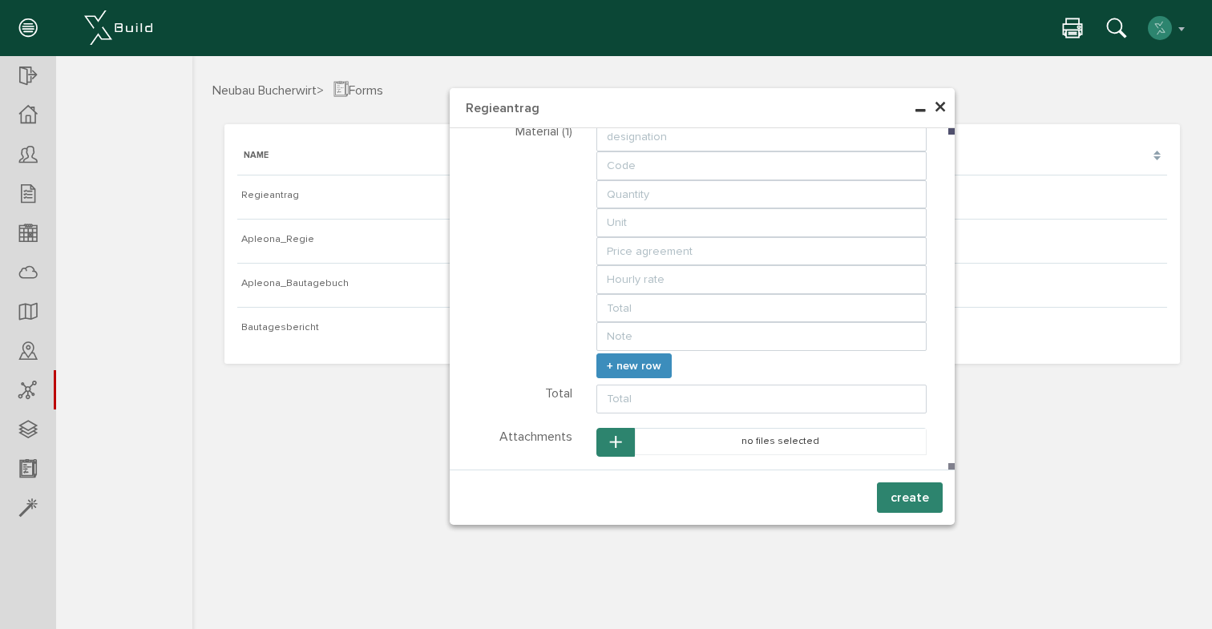
click at [934, 111] on span "×" at bounding box center [940, 107] width 13 height 31
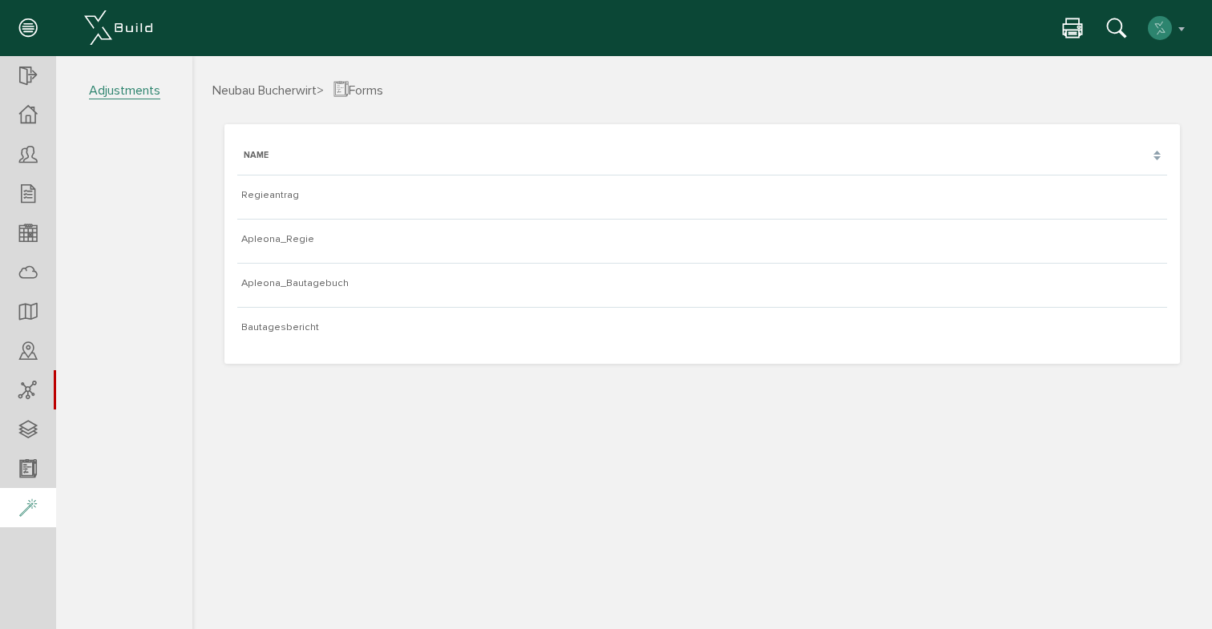
click at [19, 507] on icon at bounding box center [28, 509] width 18 height 22
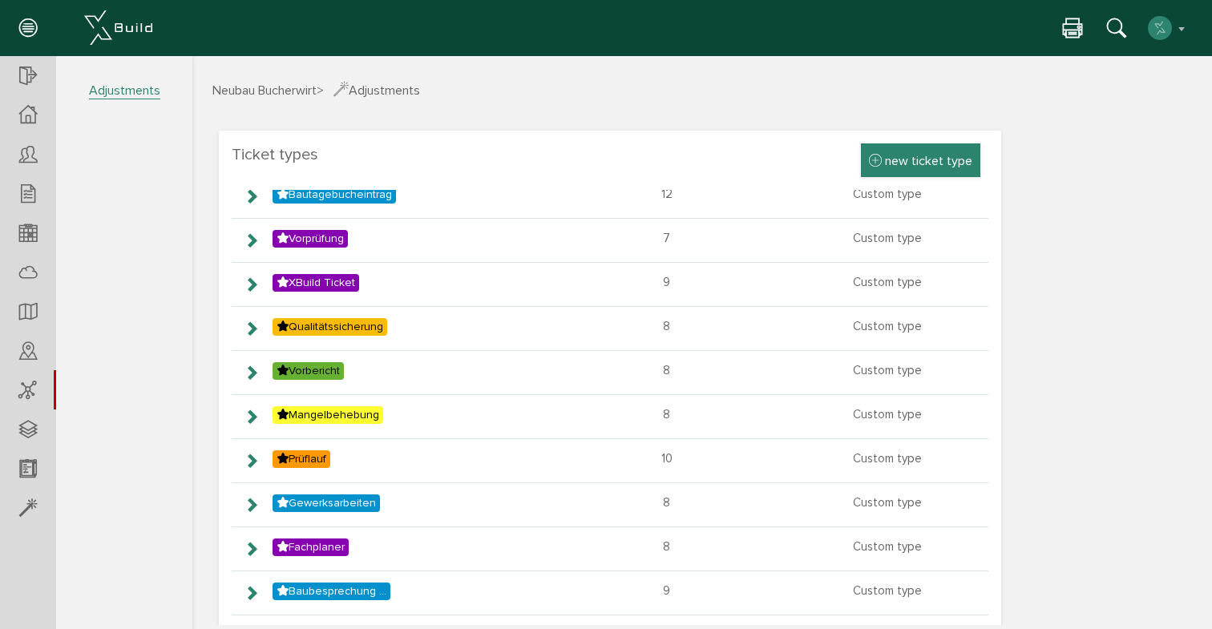
click at [909, 169] on div "new ticket type" at bounding box center [920, 160] width 119 height 34
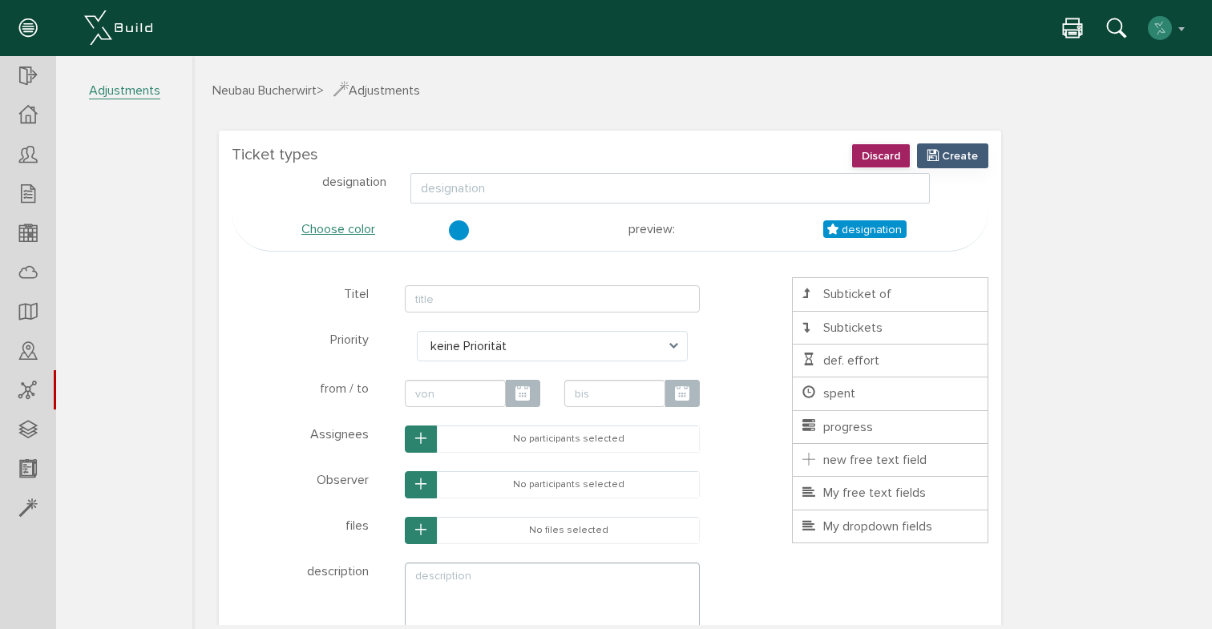
click at [903, 158] on button "Discard" at bounding box center [880, 155] width 59 height 25
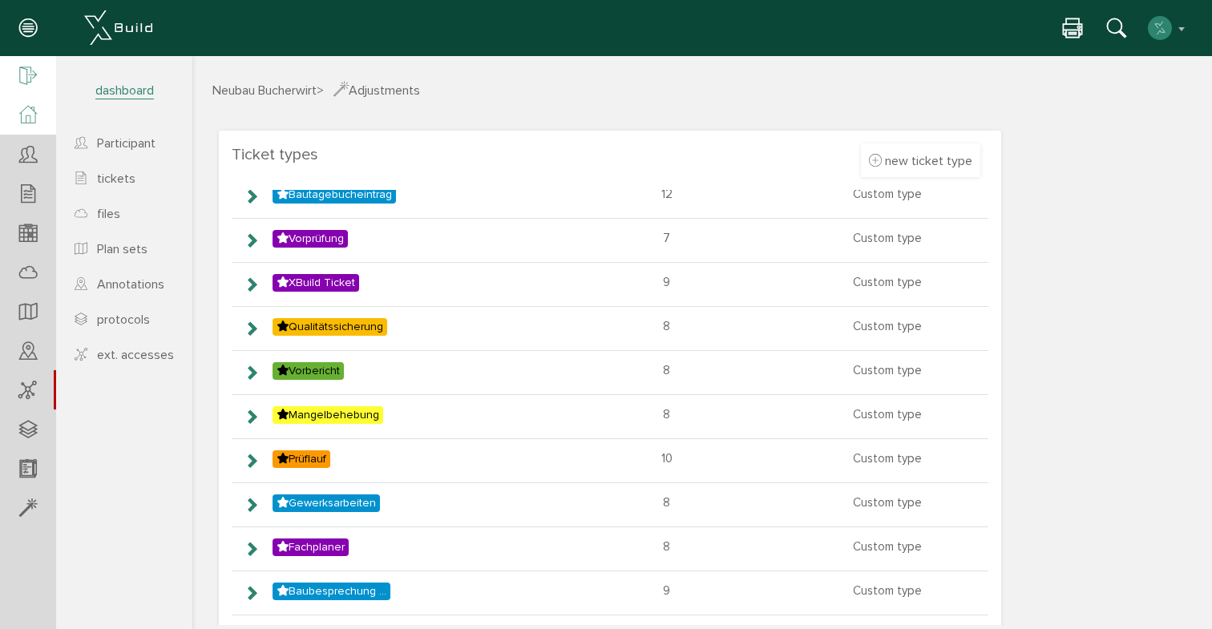
click at [31, 87] on div at bounding box center [28, 76] width 56 height 41
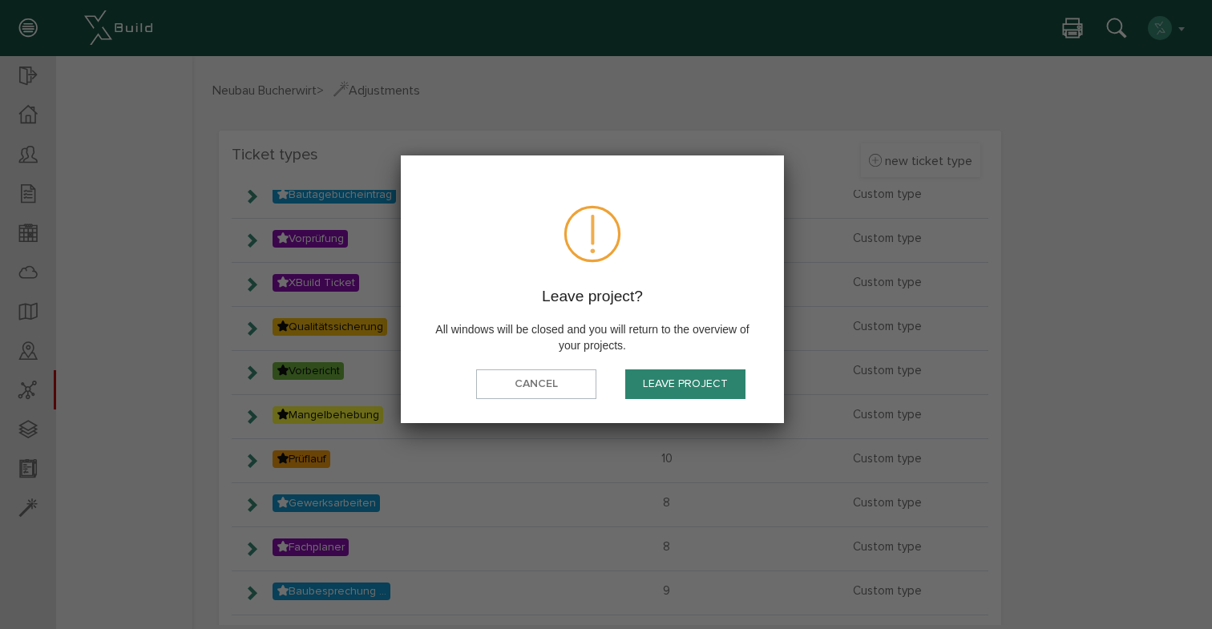
click at [669, 373] on button "Leave project" at bounding box center [685, 384] width 120 height 30
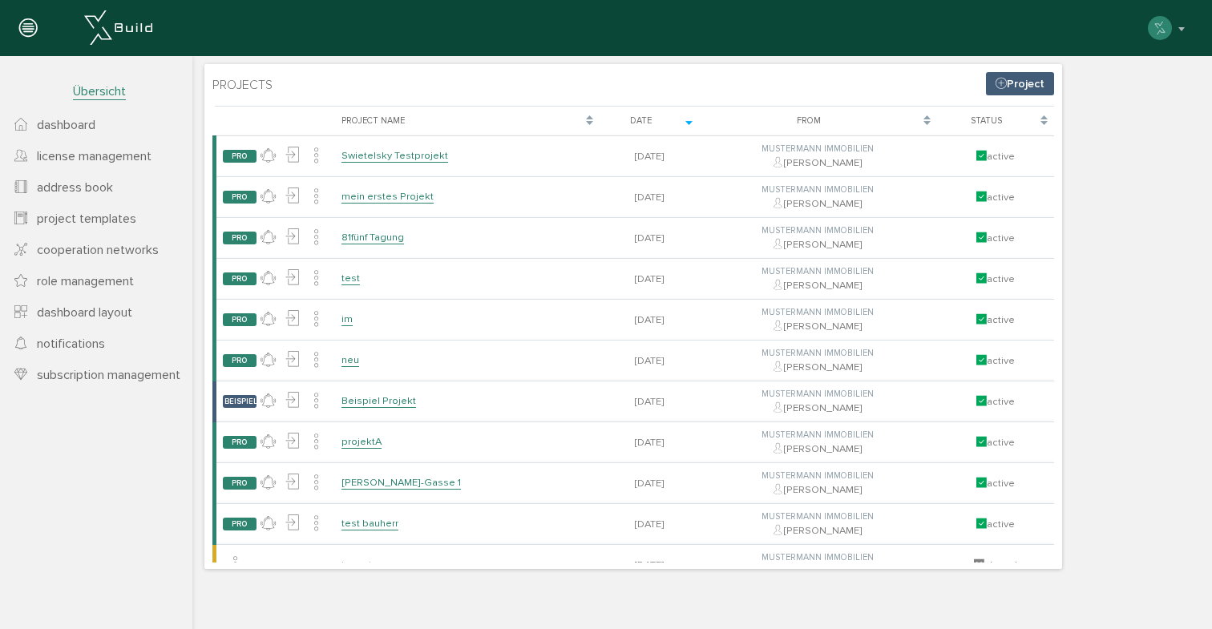
click at [63, 155] on span "license management" at bounding box center [94, 156] width 115 height 16
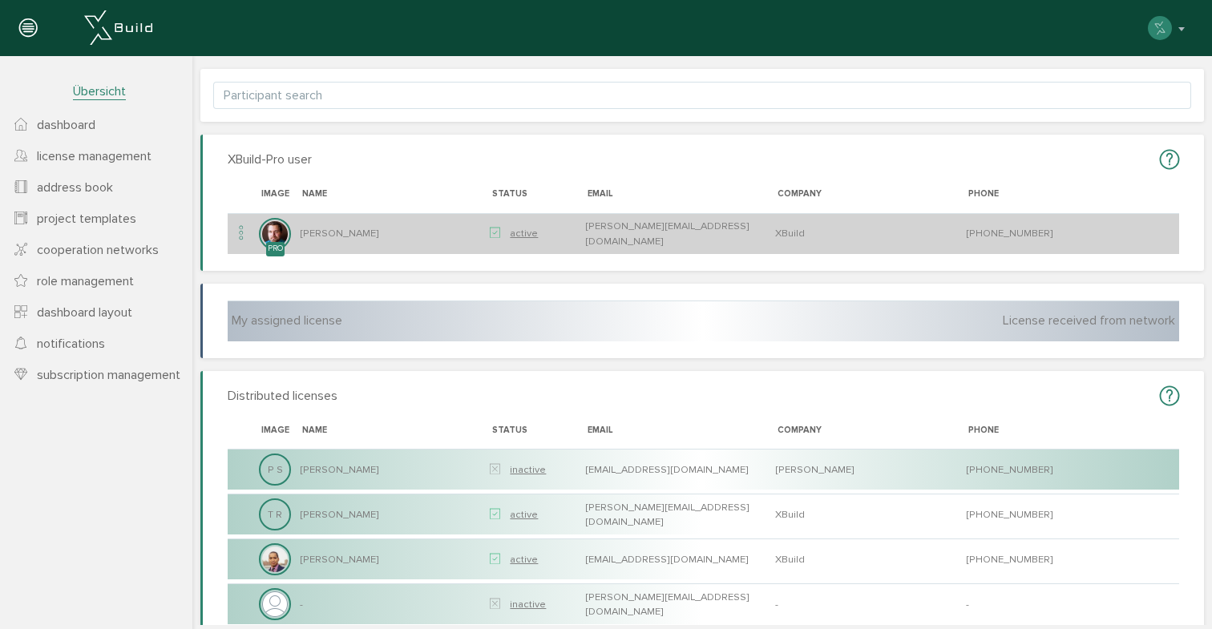
click at [240, 228] on icon at bounding box center [241, 234] width 19 height 22
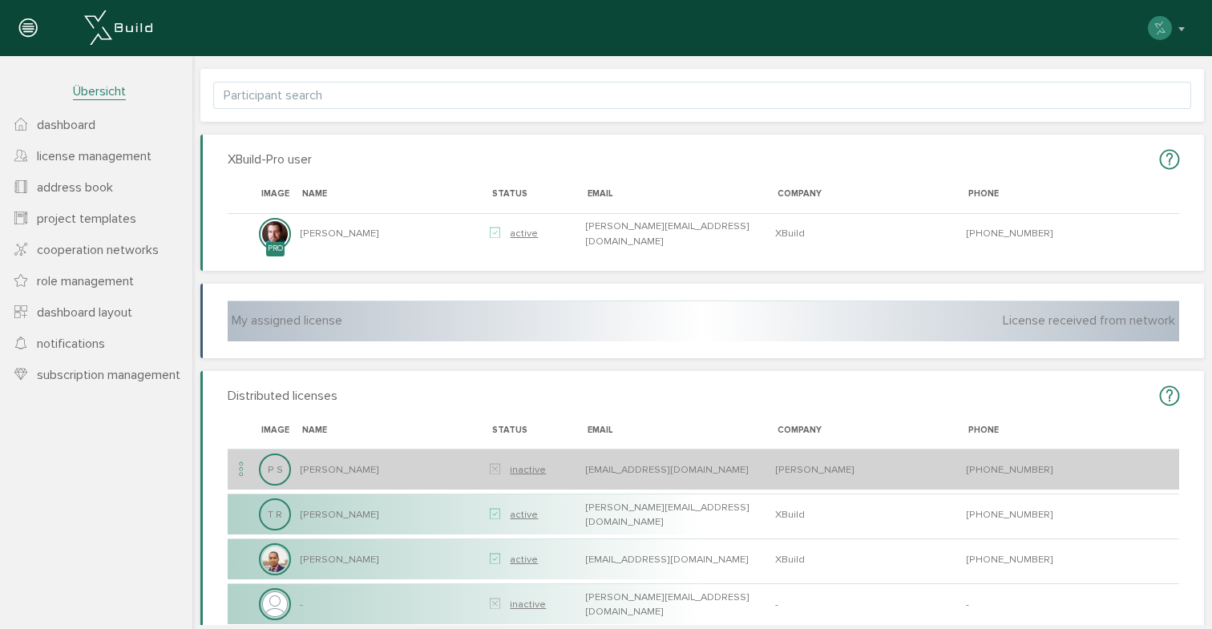
click at [241, 477] on icon at bounding box center [241, 470] width 19 height 22
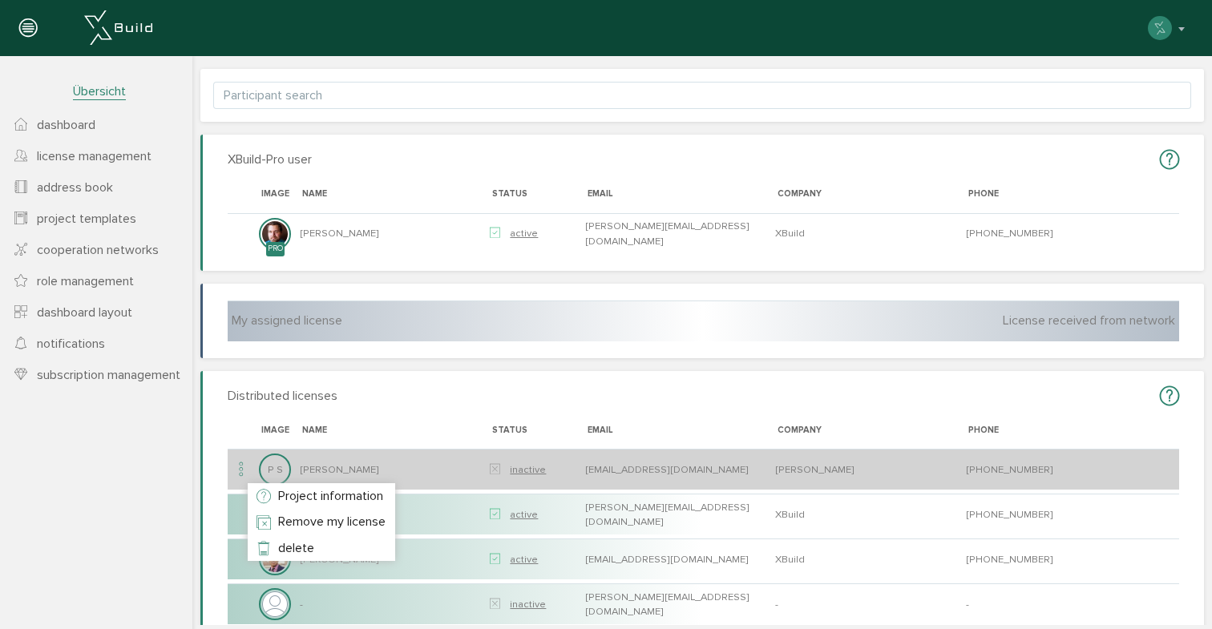
click at [241, 477] on div at bounding box center [701, 340] width 1019 height 569
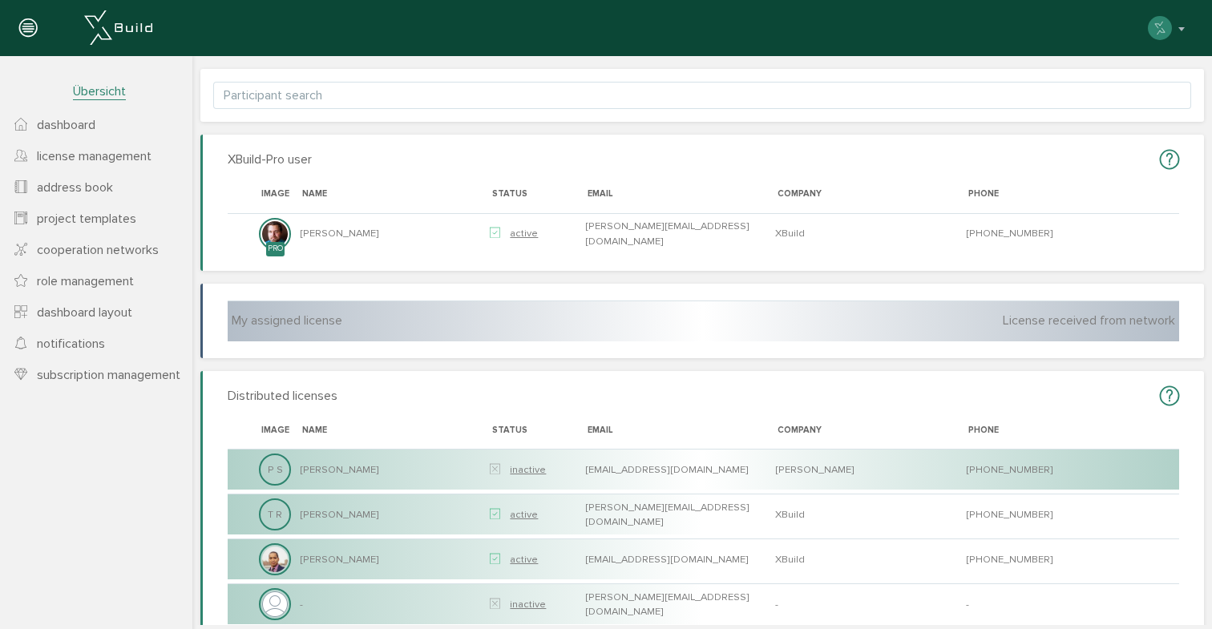
click at [71, 188] on span "address book" at bounding box center [75, 187] width 76 height 16
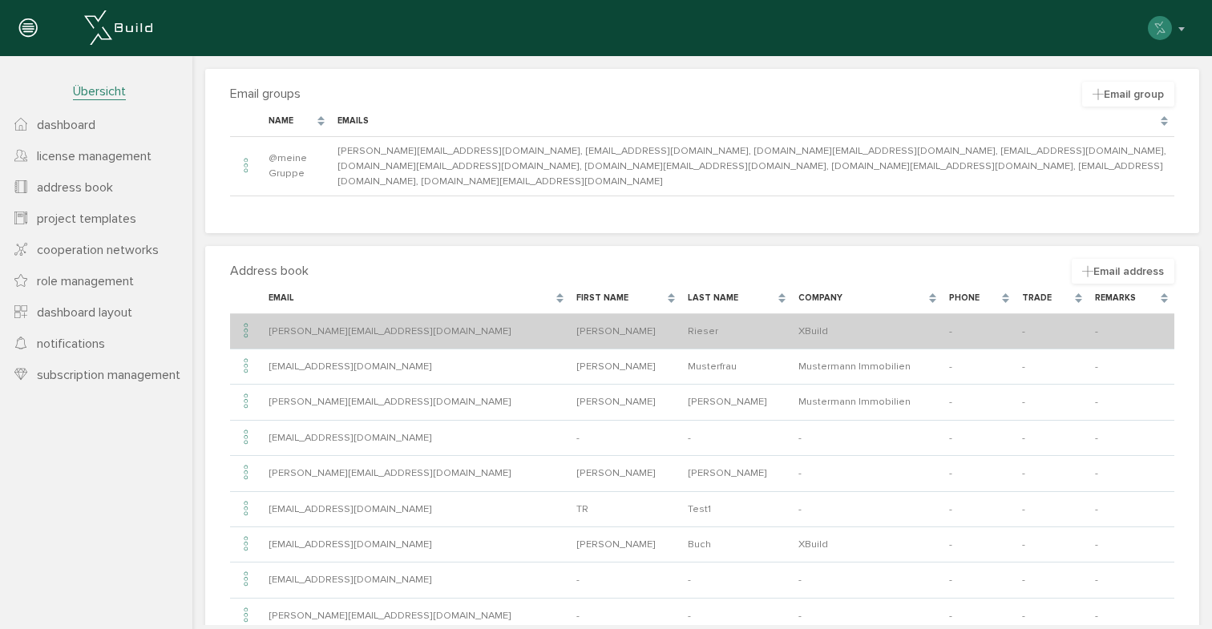
click at [237, 321] on icon at bounding box center [245, 332] width 19 height 22
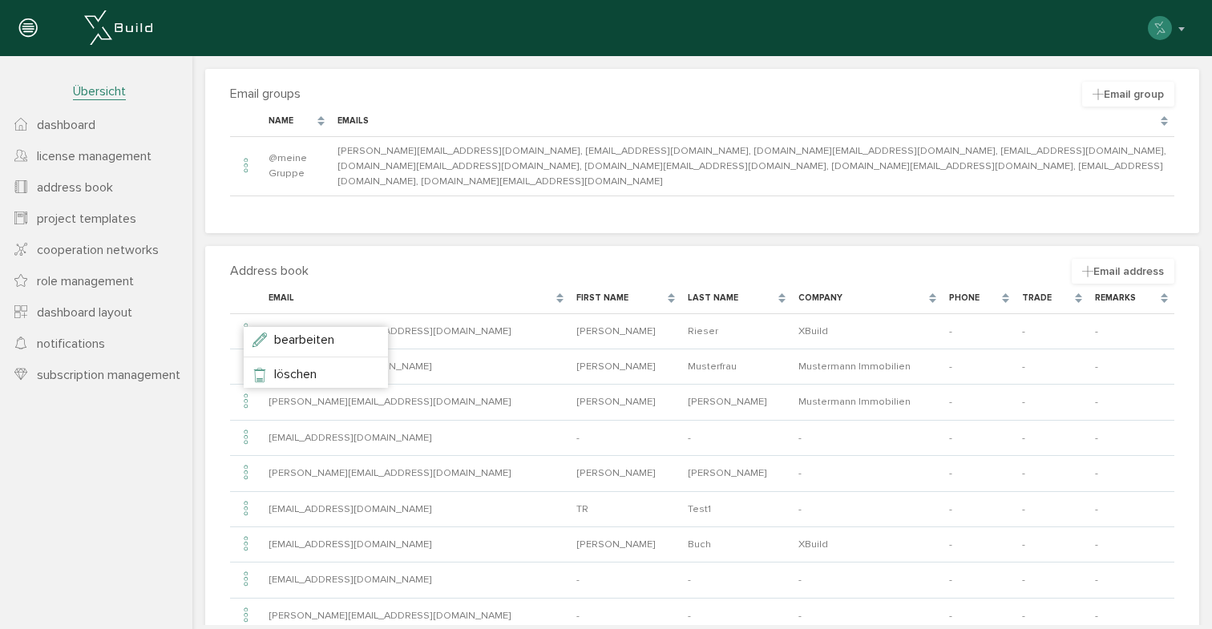
click at [105, 451] on nav "Übersicht dashboard license management address book project templates cooperati…" at bounding box center [96, 370] width 192 height 629
click at [107, 222] on span "project templates" at bounding box center [86, 219] width 99 height 16
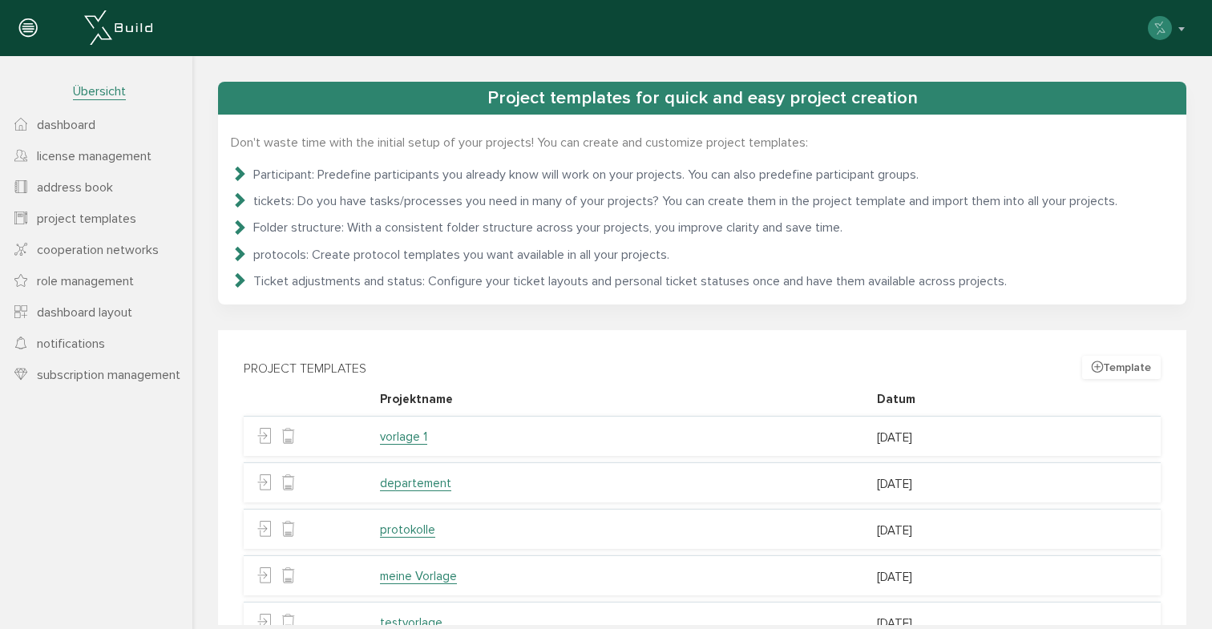
scroll to position [2, 0]
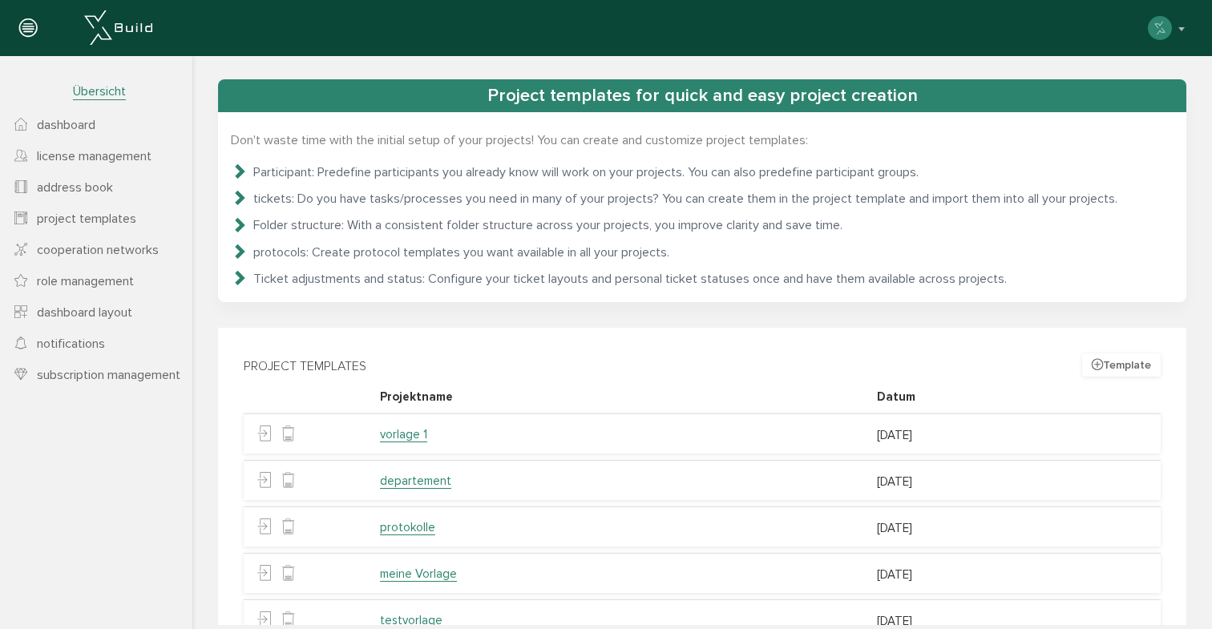
click at [1122, 368] on button "Template" at bounding box center [1121, 364] width 79 height 23
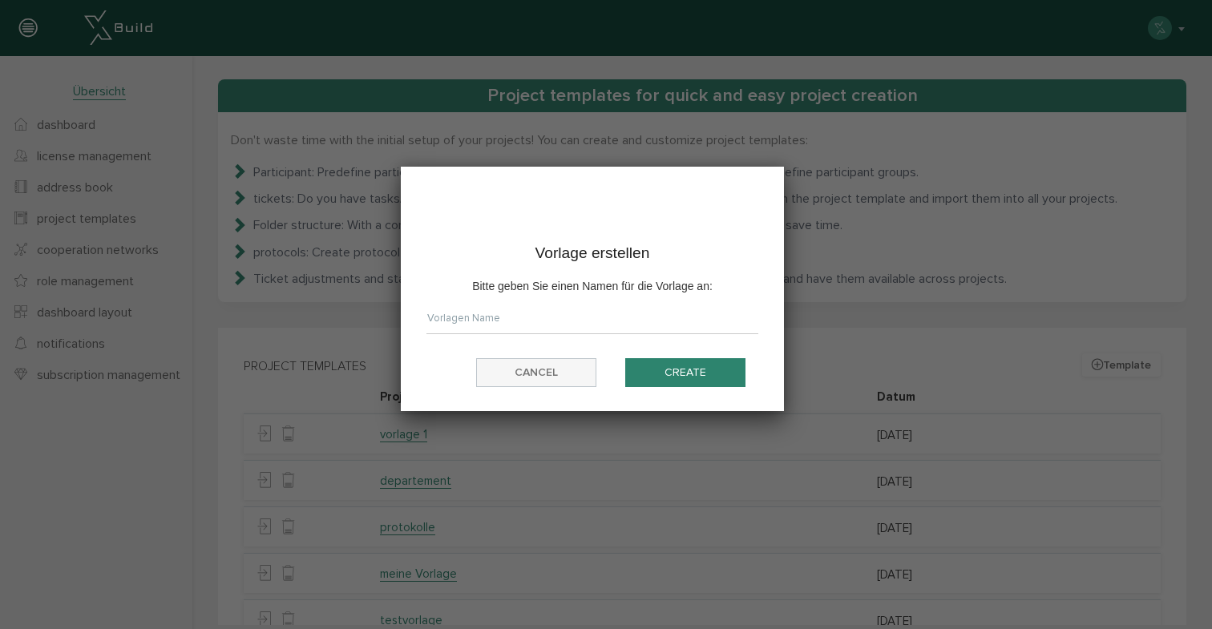
click at [531, 376] on button "cancel" at bounding box center [536, 373] width 120 height 30
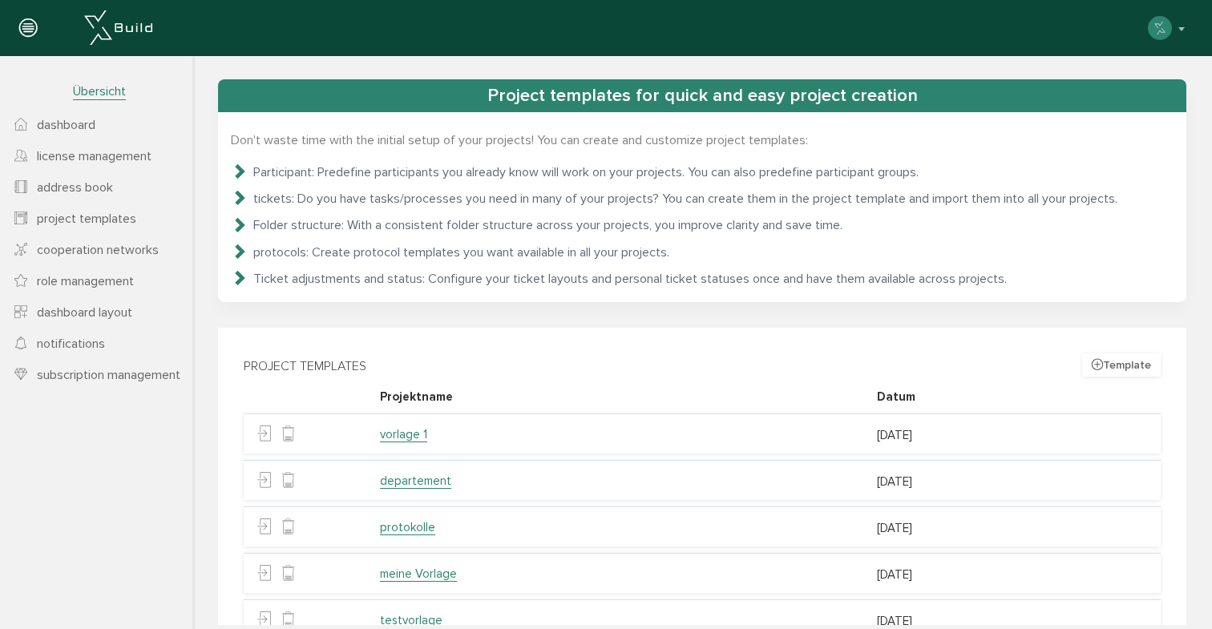
click at [99, 254] on span "cooperation networks" at bounding box center [98, 250] width 122 height 16
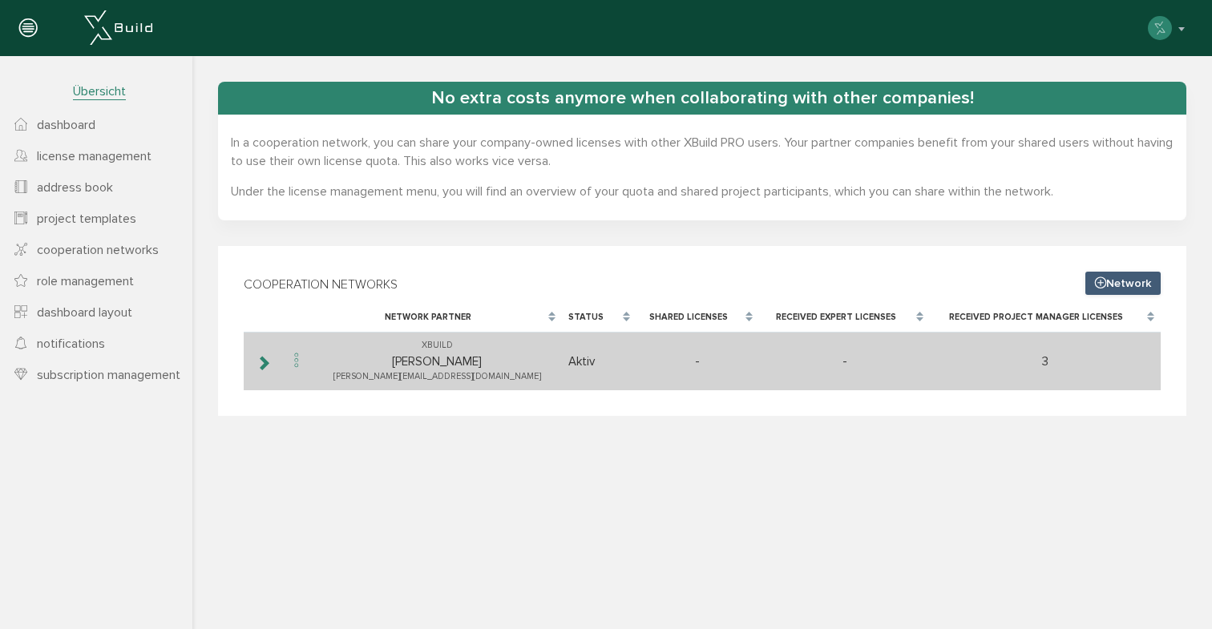
click at [291, 361] on icon at bounding box center [296, 361] width 19 height 22
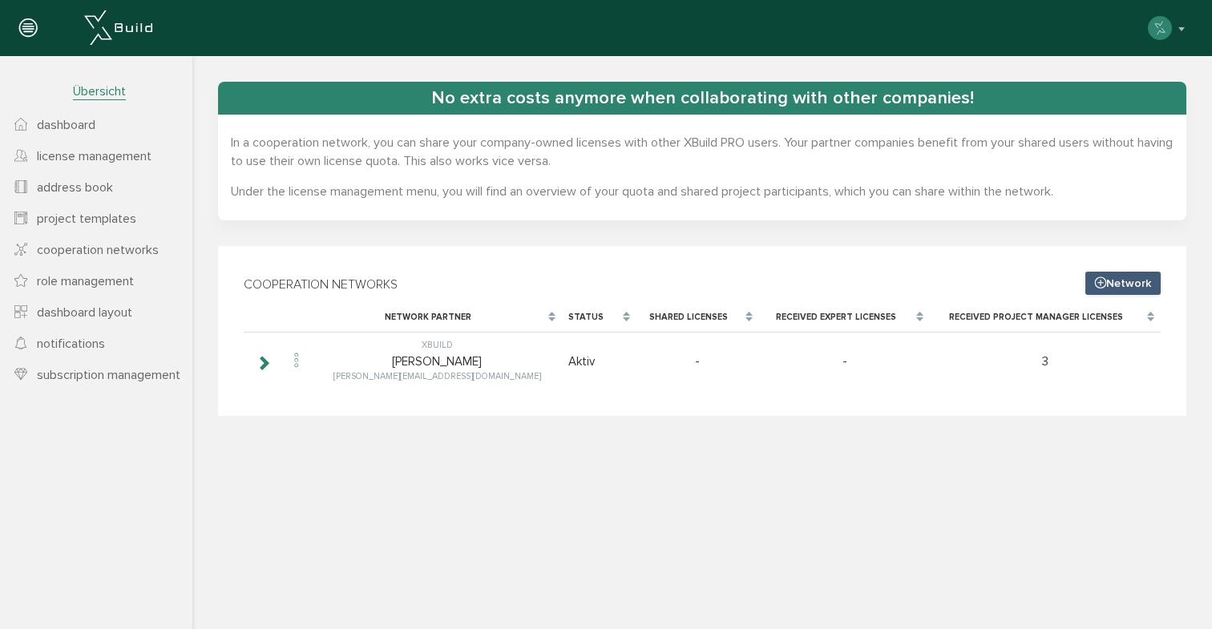
click at [76, 287] on span "role management" at bounding box center [85, 281] width 97 height 16
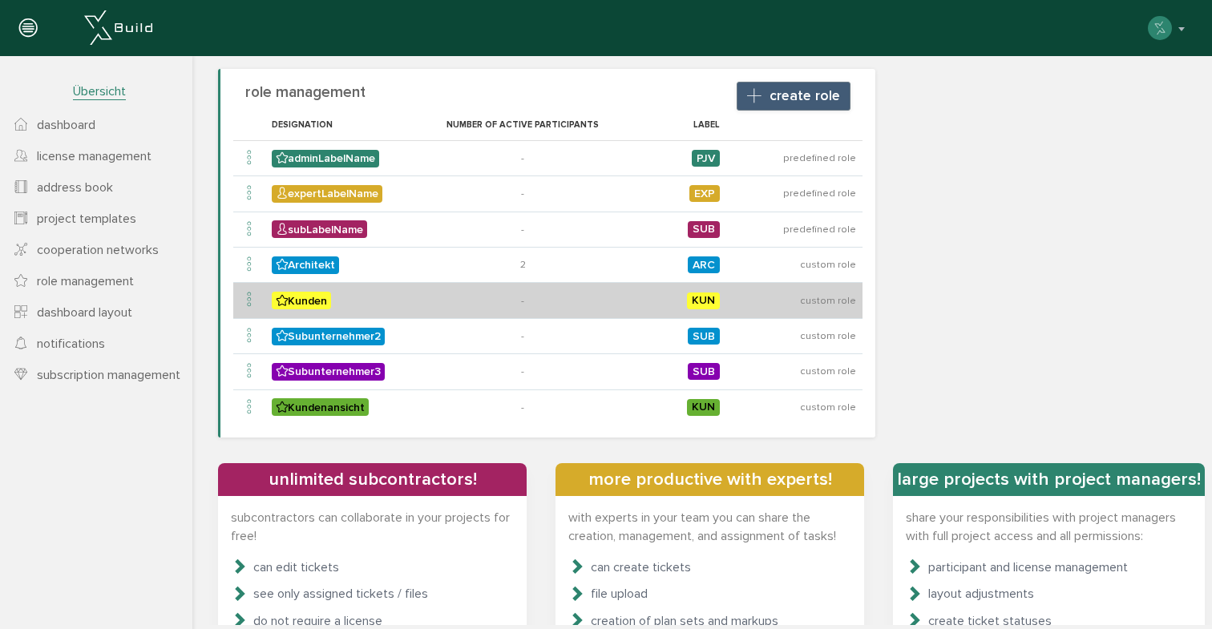
click at [250, 300] on icon at bounding box center [249, 300] width 19 height 22
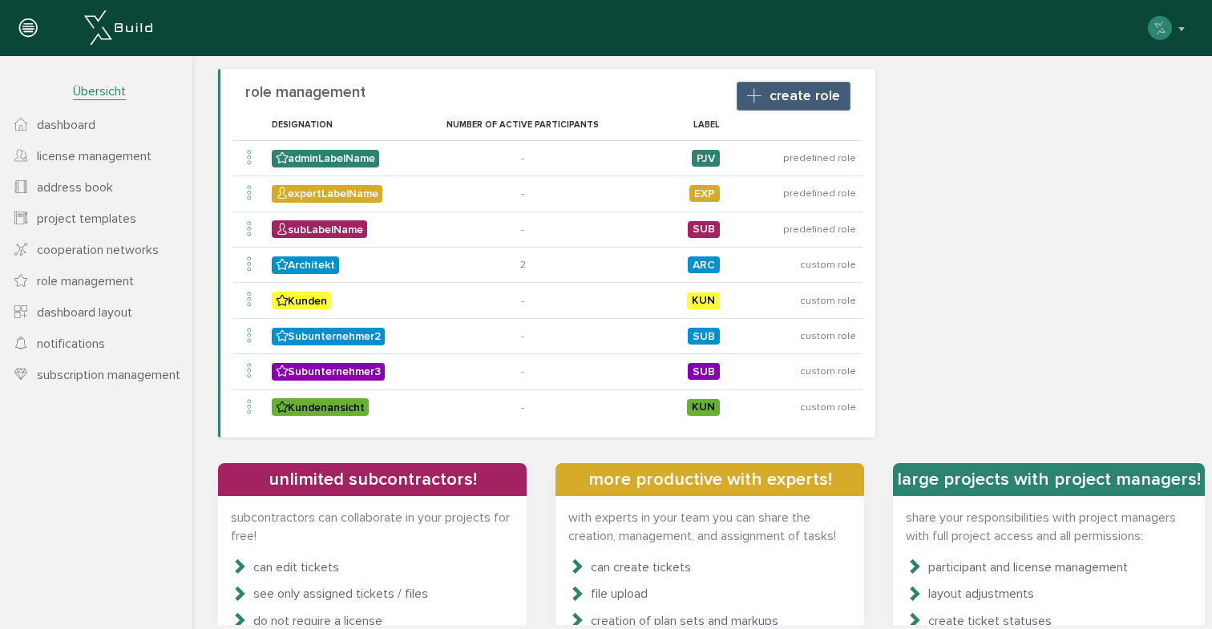
click at [88, 318] on span "dashboard layout" at bounding box center [84, 312] width 95 height 16
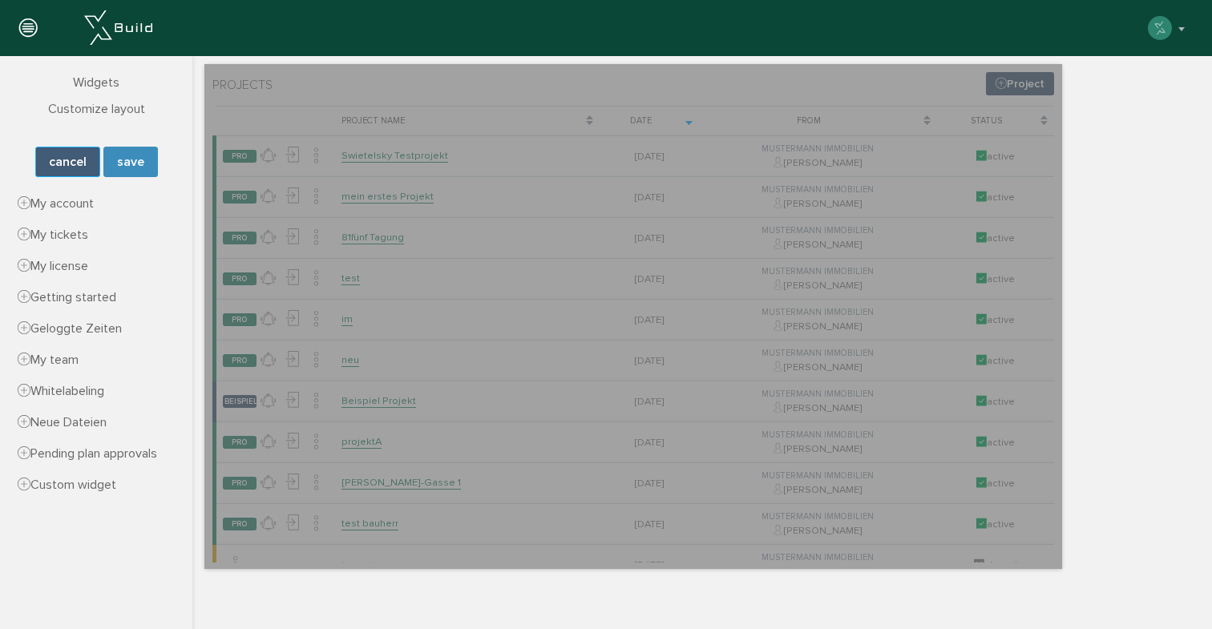
click at [83, 155] on button "cancel" at bounding box center [67, 162] width 65 height 30
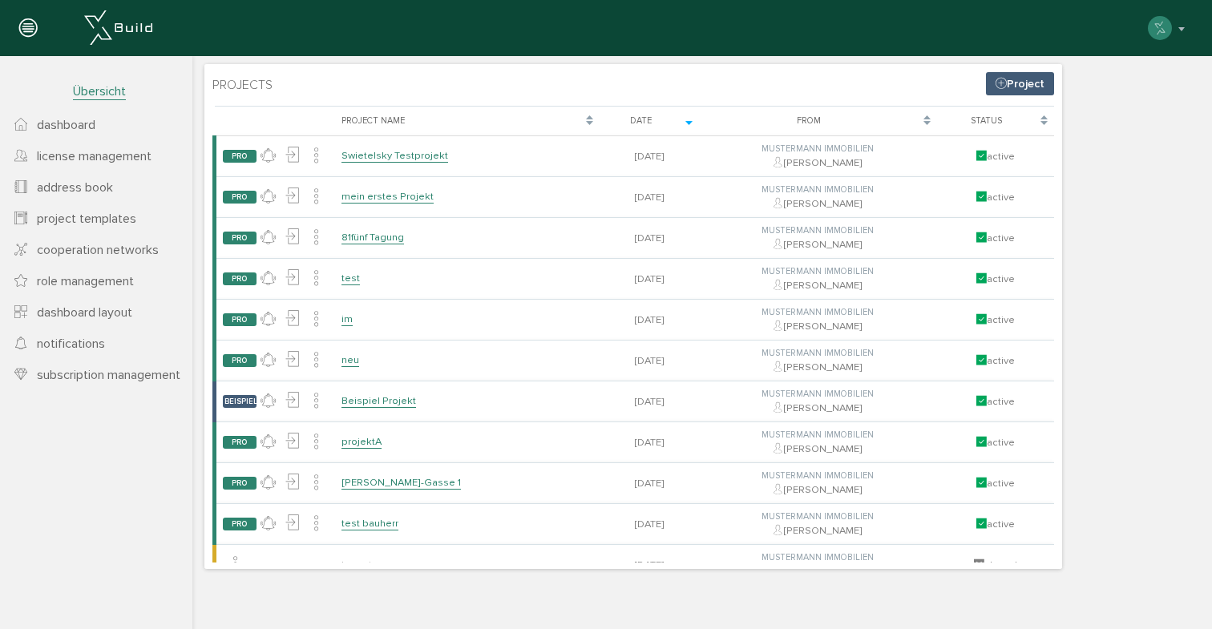
click at [84, 349] on span "notifications" at bounding box center [71, 344] width 68 height 16
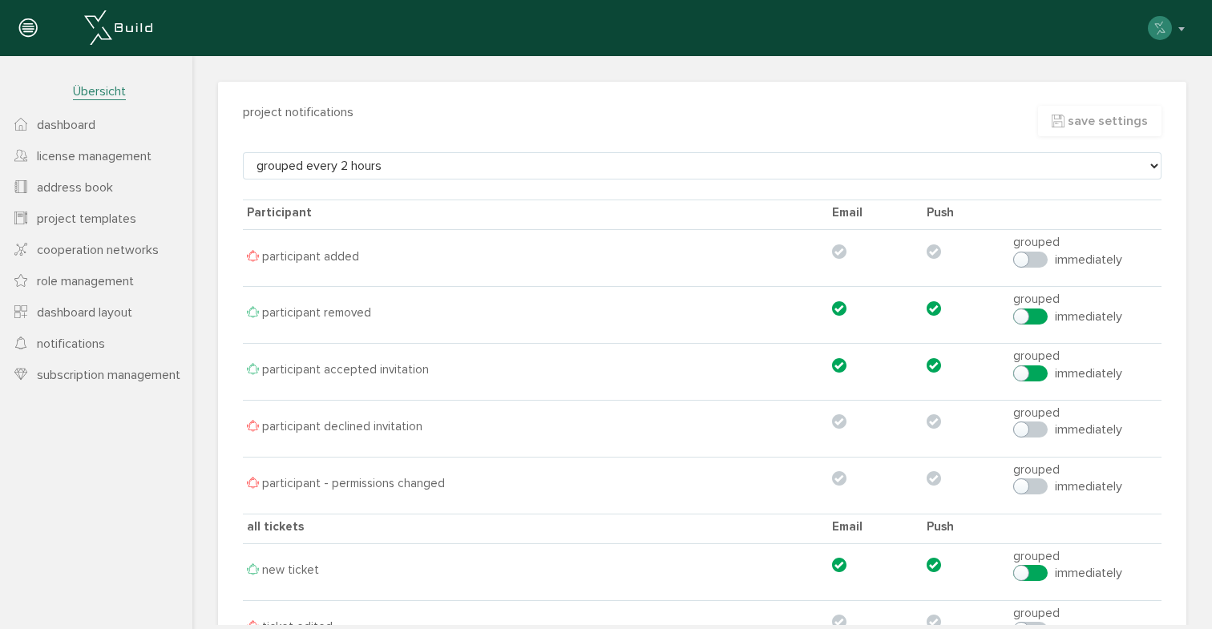
scroll to position [0, 0]
click at [96, 376] on span "subscription management" at bounding box center [108, 375] width 143 height 16
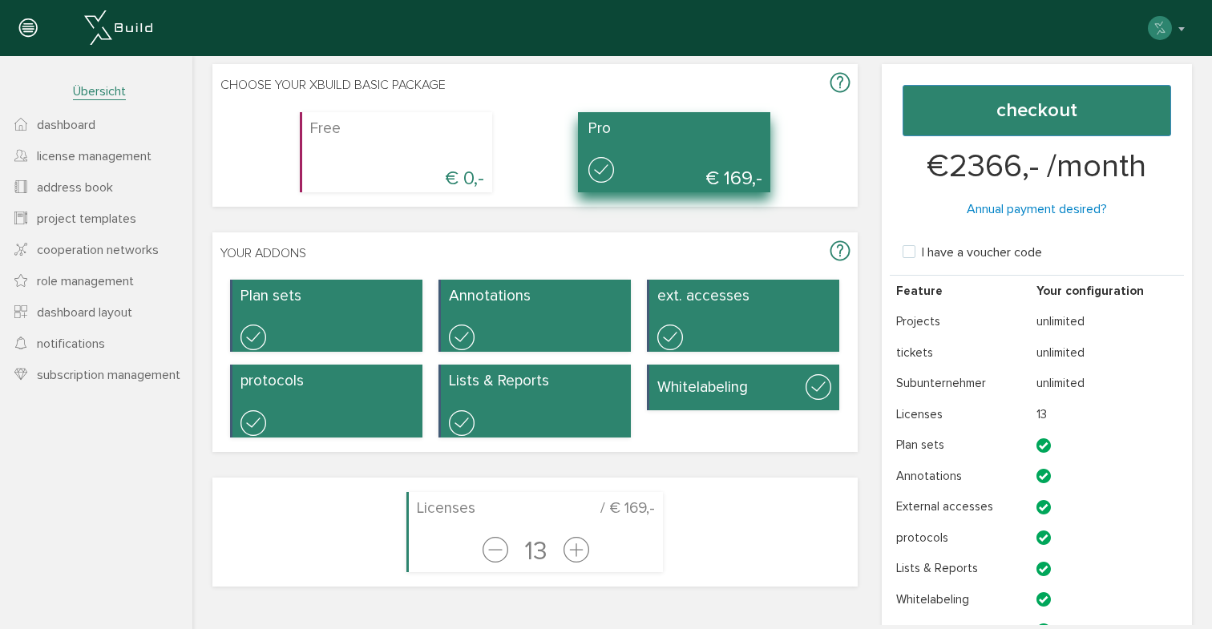
click at [75, 348] on span "notifications" at bounding box center [71, 344] width 68 height 16
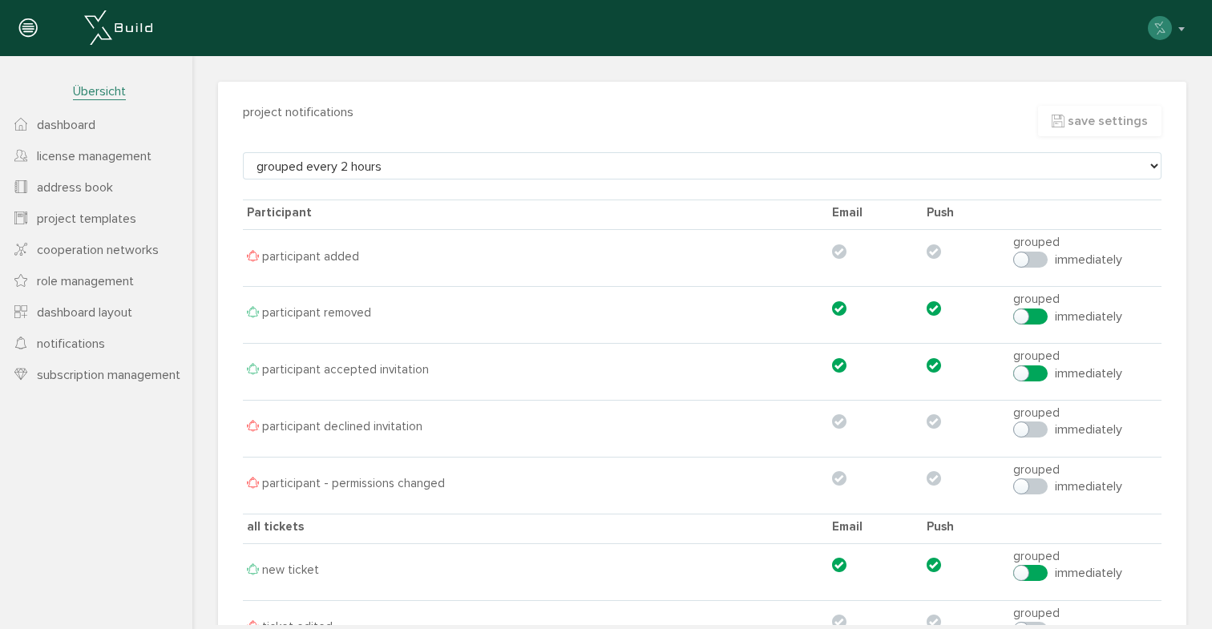
click at [111, 131] on link "dashboard" at bounding box center [96, 124] width 192 height 31
